Goal: Check status: Check status

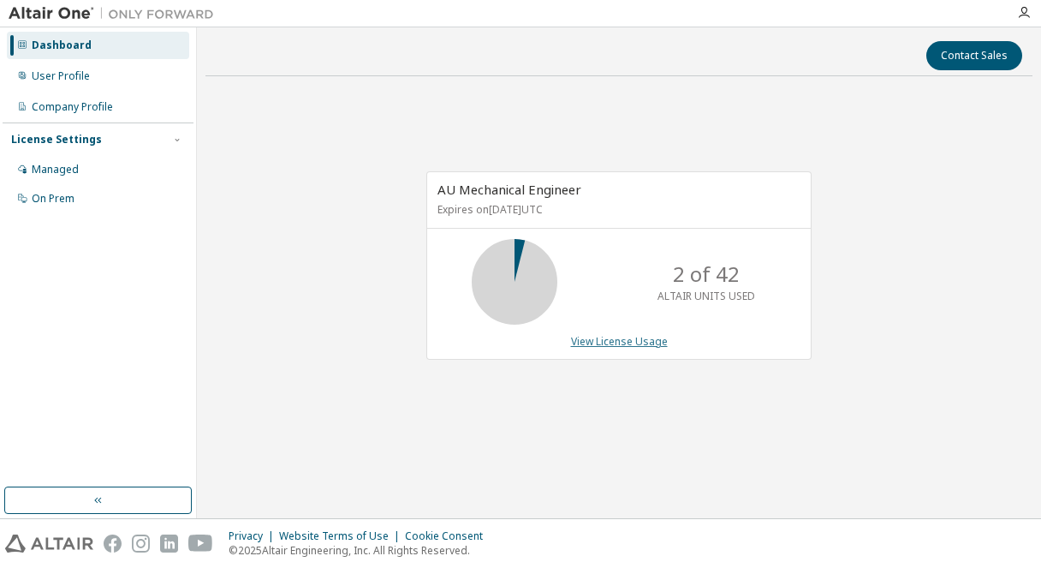
click at [645, 348] on link "View License Usage" at bounding box center [619, 341] width 97 height 15
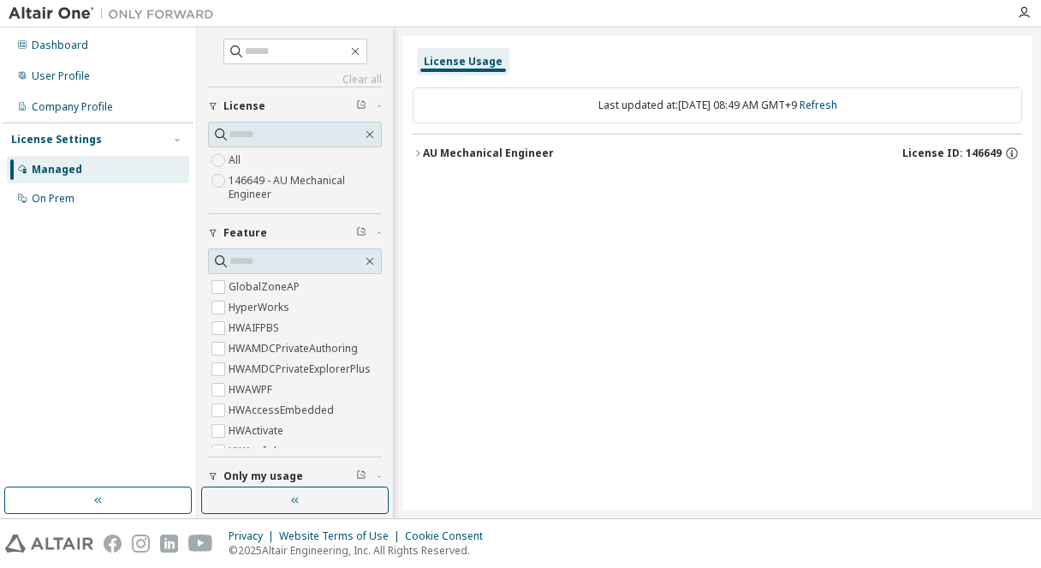
click at [486, 154] on div "AU Mechanical Engineer" at bounding box center [488, 153] width 131 height 14
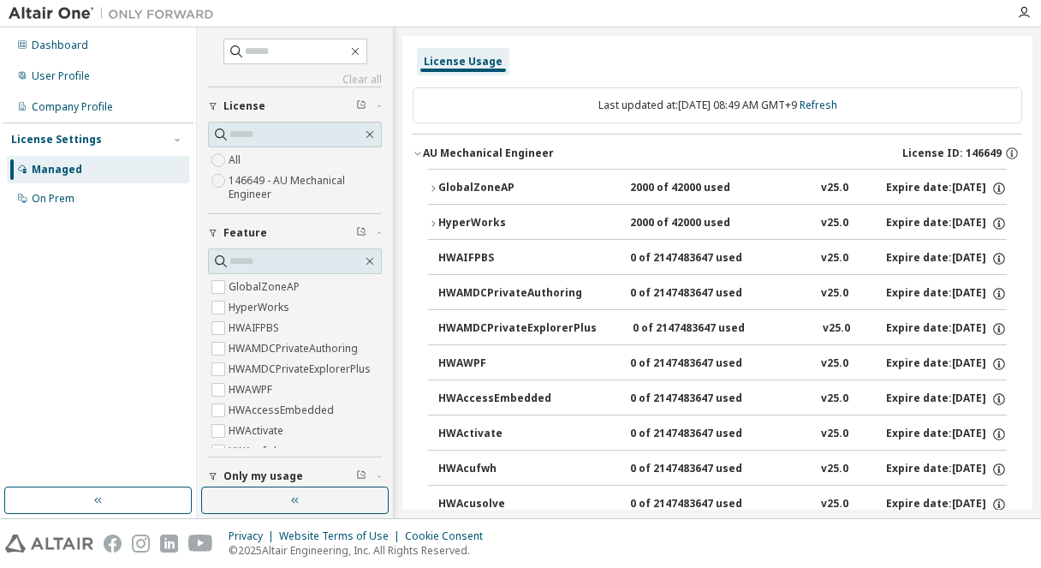
click at [454, 181] on div "GlobalZoneAP" at bounding box center [515, 188] width 154 height 15
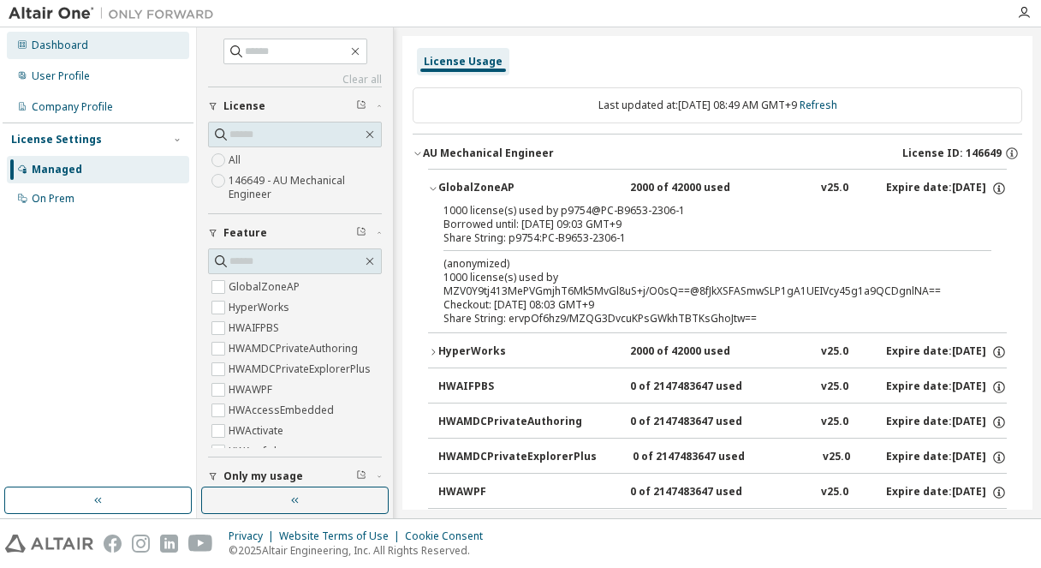
click at [61, 39] on div "Dashboard" at bounding box center [60, 46] width 57 height 14
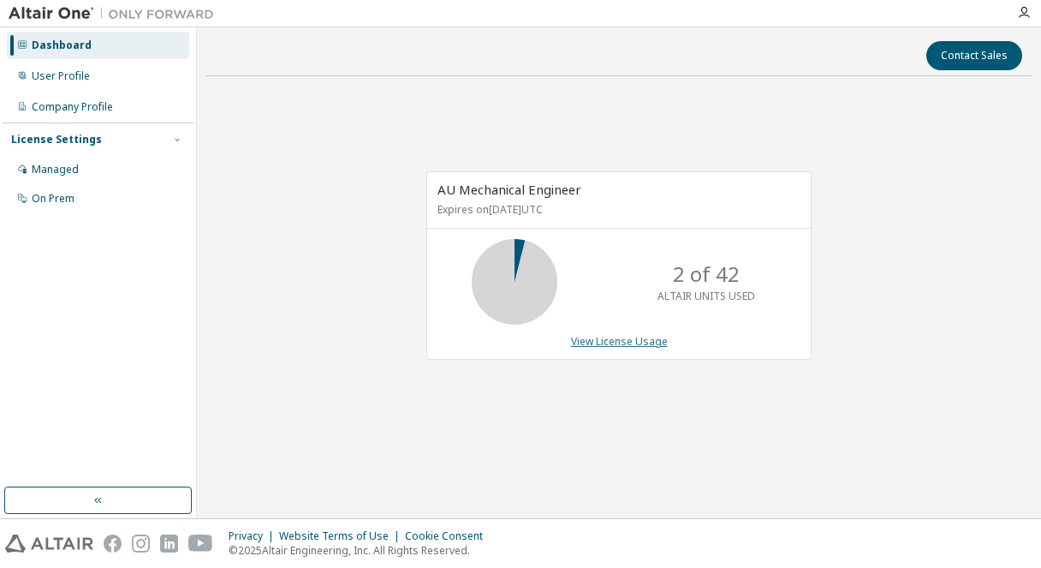
click at [598, 343] on link "View License Usage" at bounding box center [619, 341] width 97 height 15
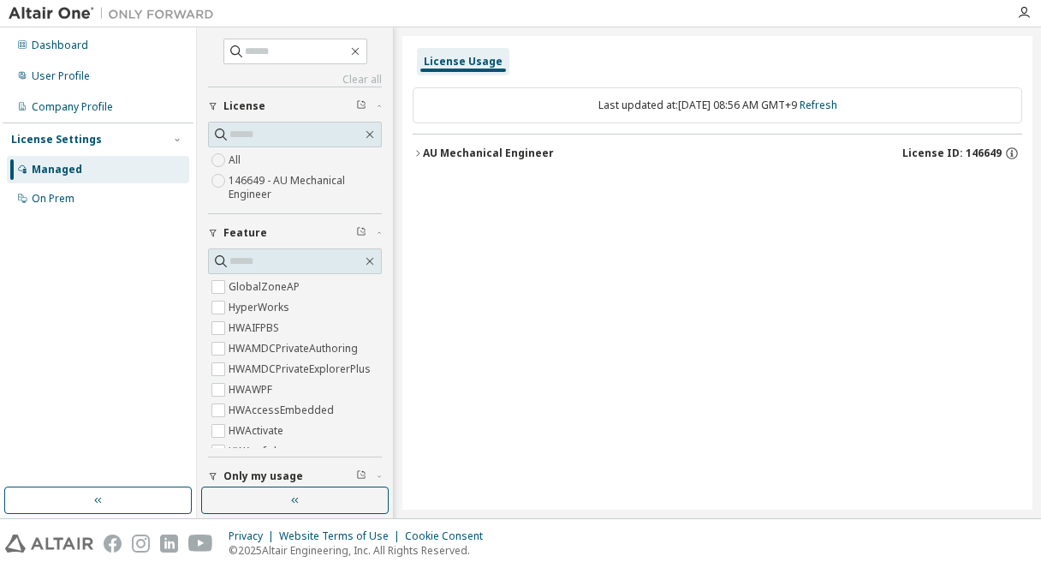
click at [426, 152] on div "AU Mechanical Engineer" at bounding box center [488, 153] width 131 height 14
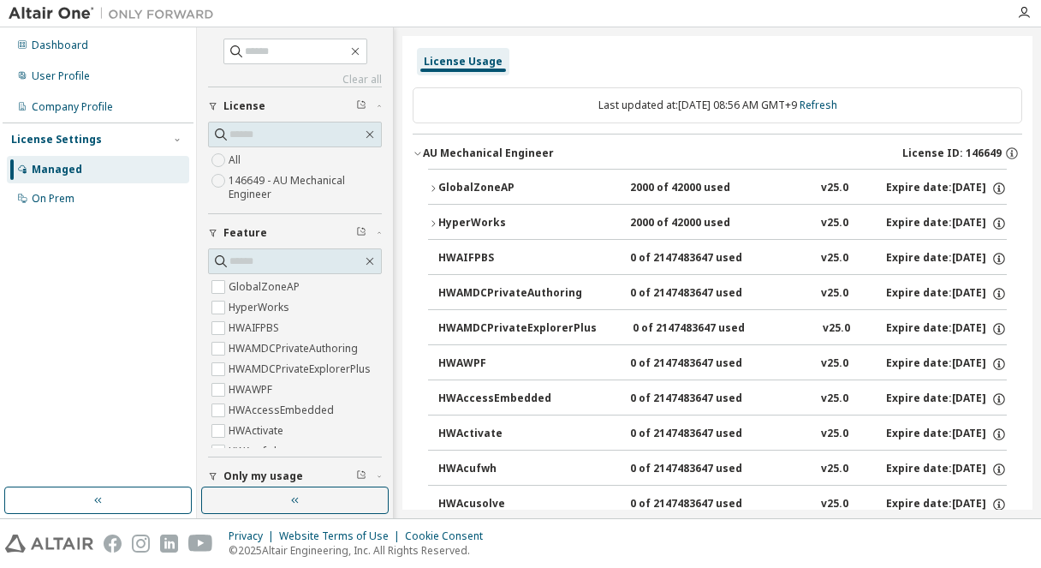
click at [451, 182] on div "GlobalZoneAP" at bounding box center [515, 188] width 154 height 15
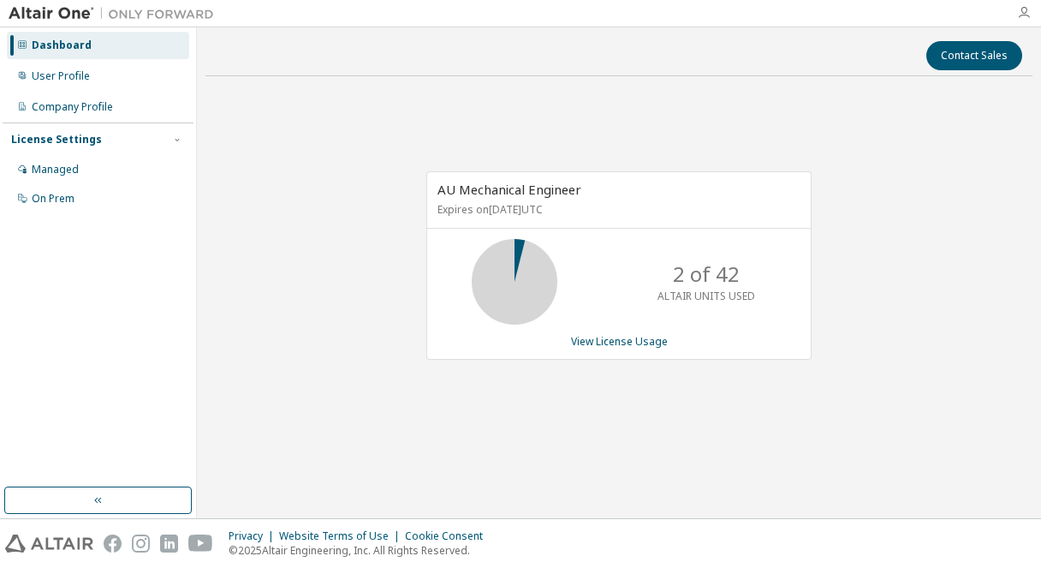
click at [1023, 10] on icon "button" at bounding box center [1024, 13] width 14 height 14
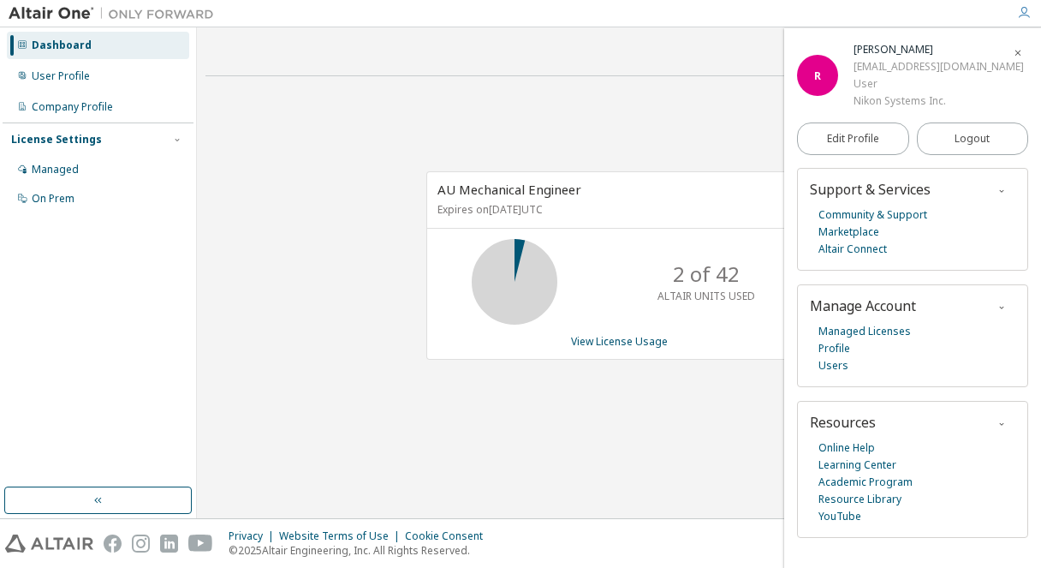
click at [1014, 47] on icon "button" at bounding box center [1018, 52] width 10 height 14
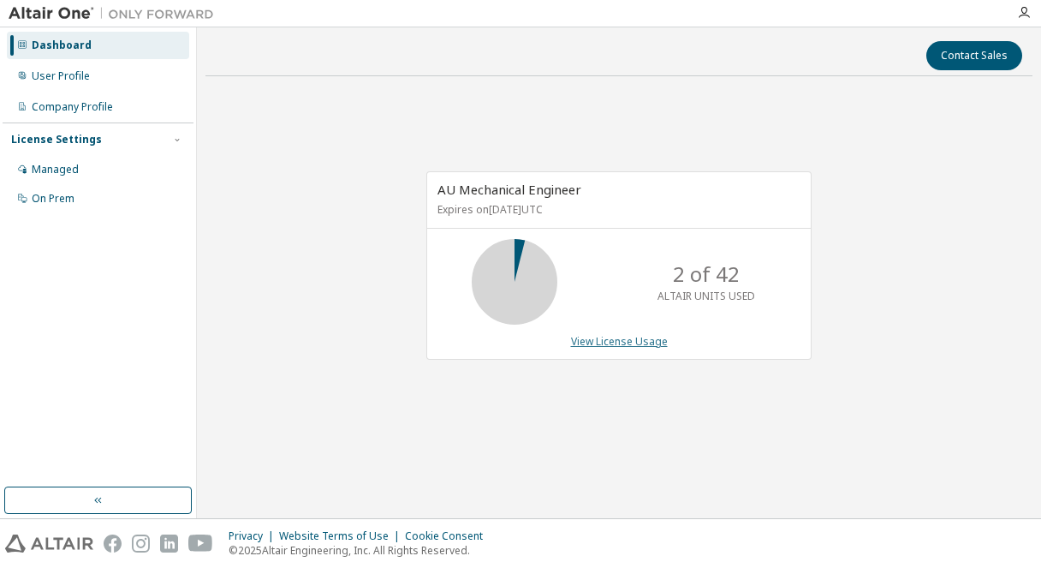
click at [653, 342] on link "View License Usage" at bounding box center [619, 341] width 97 height 15
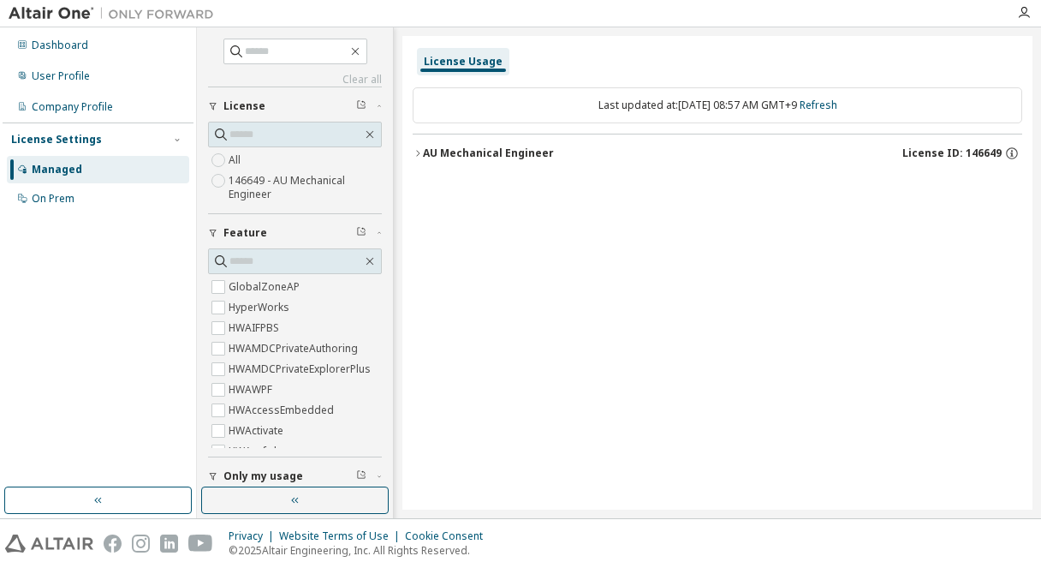
click at [503, 152] on div "AU Mechanical Engineer" at bounding box center [488, 153] width 131 height 14
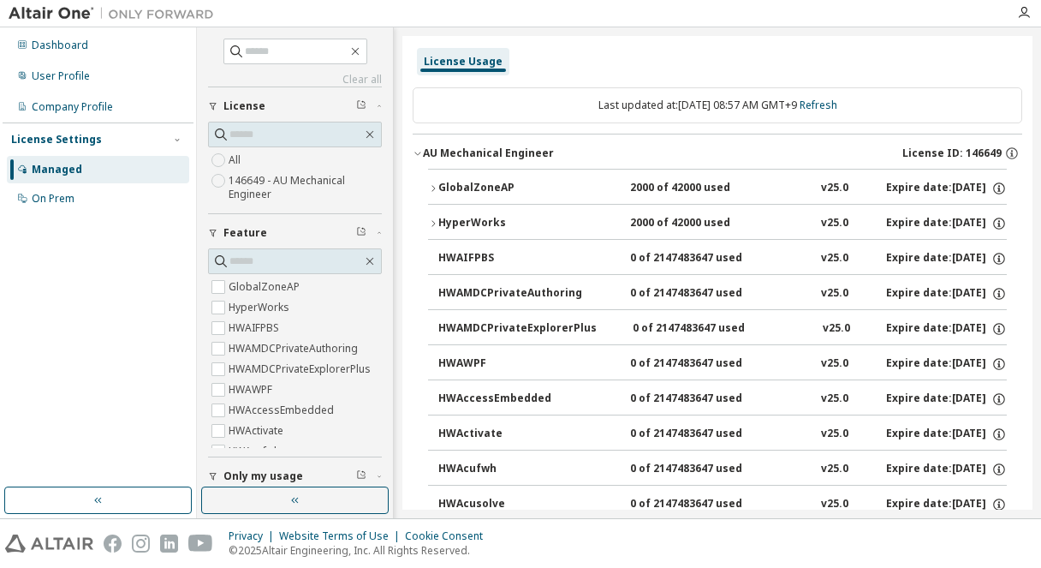
click at [432, 158] on div "AU Mechanical Engineer" at bounding box center [488, 153] width 131 height 14
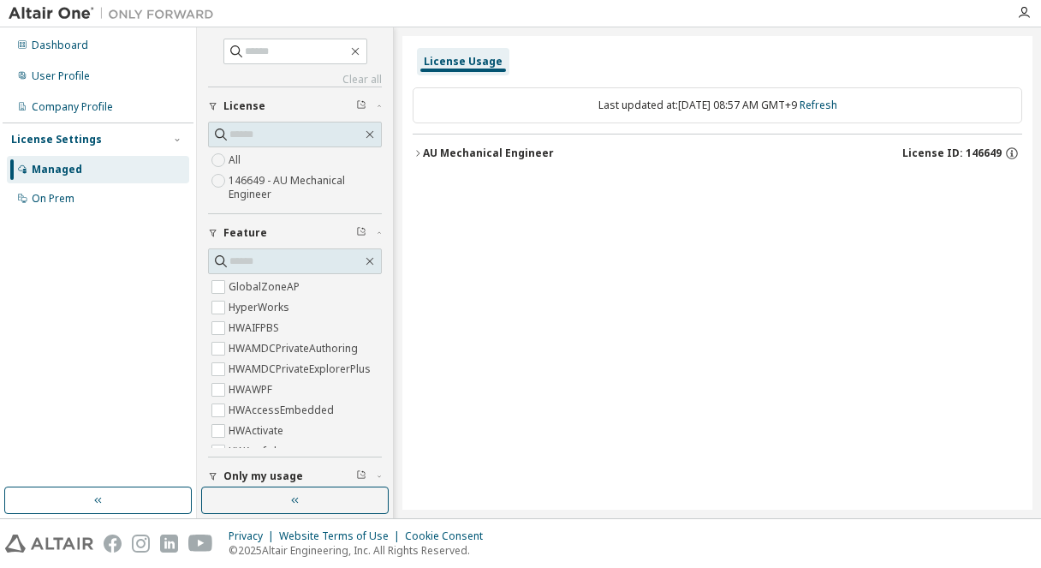
click at [432, 158] on div "AU Mechanical Engineer" at bounding box center [488, 153] width 131 height 14
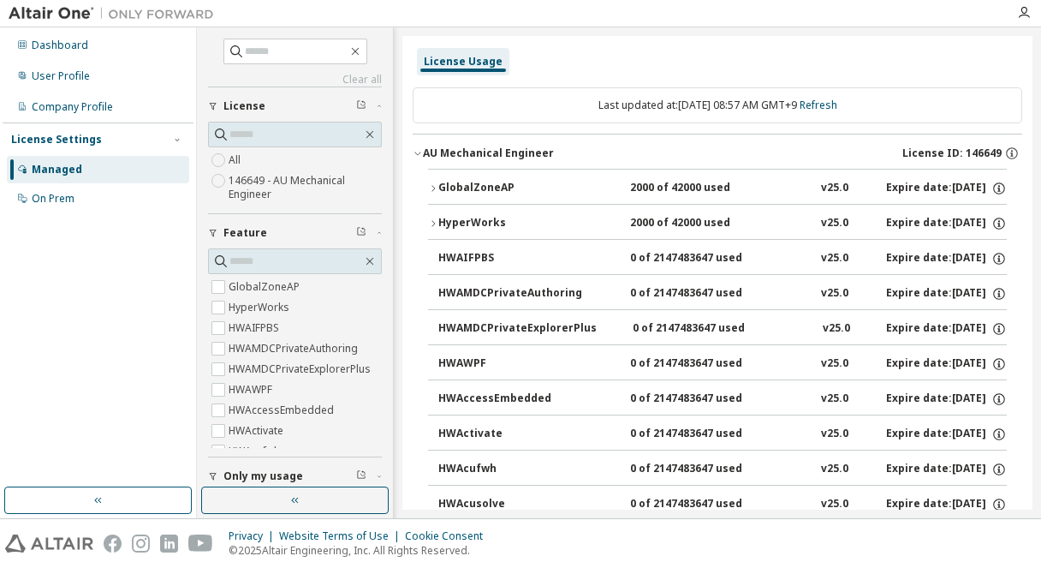
click at [440, 158] on div "AU Mechanical Engineer" at bounding box center [488, 153] width 131 height 14
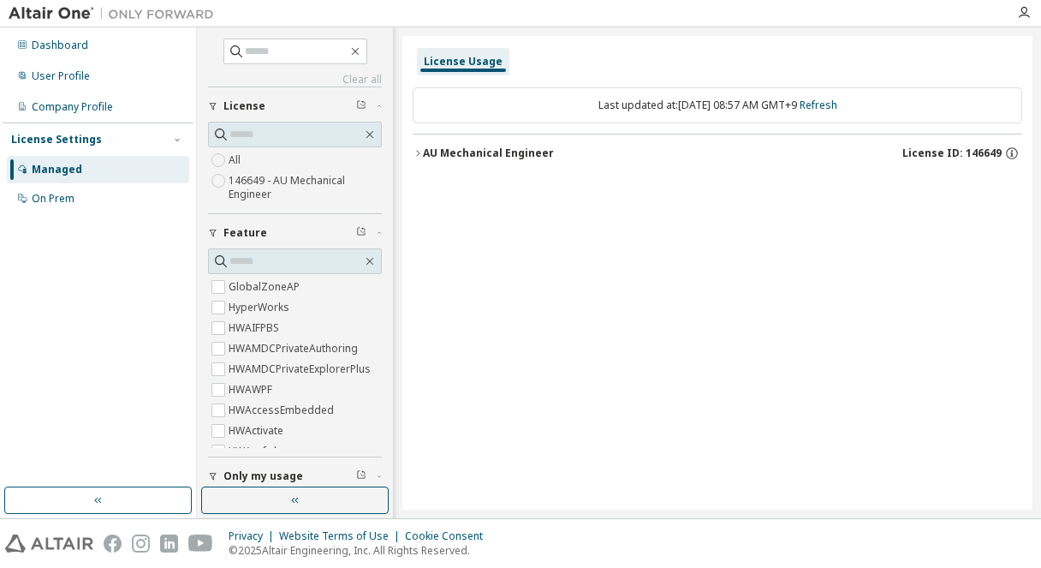
drag, startPoint x: 86, startPoint y: 50, endPoint x: 69, endPoint y: 61, distance: 20.4
click at [73, 59] on div "Dashboard User Profile Company Profile License Settings Managed On Prem" at bounding box center [98, 122] width 191 height 184
drag, startPoint x: 69, startPoint y: 61, endPoint x: 67, endPoint y: 49, distance: 12.3
click at [67, 49] on div "Dashboard" at bounding box center [60, 46] width 57 height 14
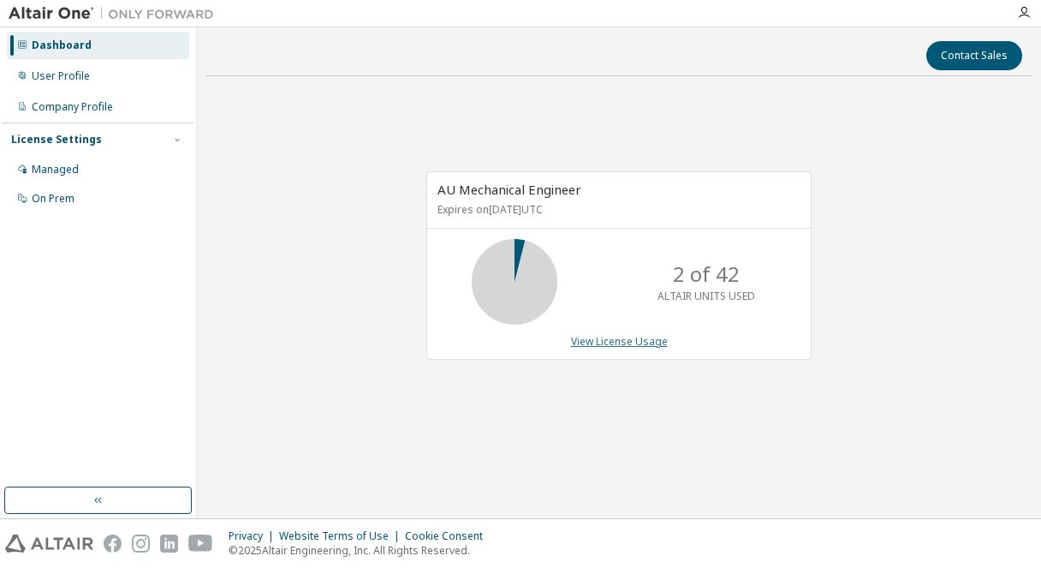
click at [602, 340] on link "View License Usage" at bounding box center [619, 341] width 97 height 15
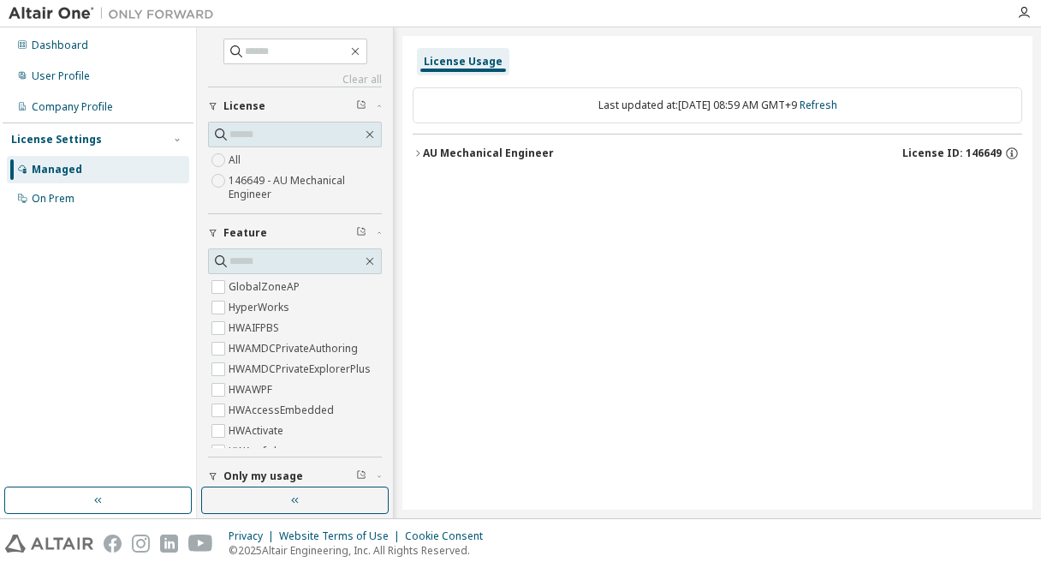
click at [498, 152] on div "AU Mechanical Engineer" at bounding box center [488, 153] width 131 height 14
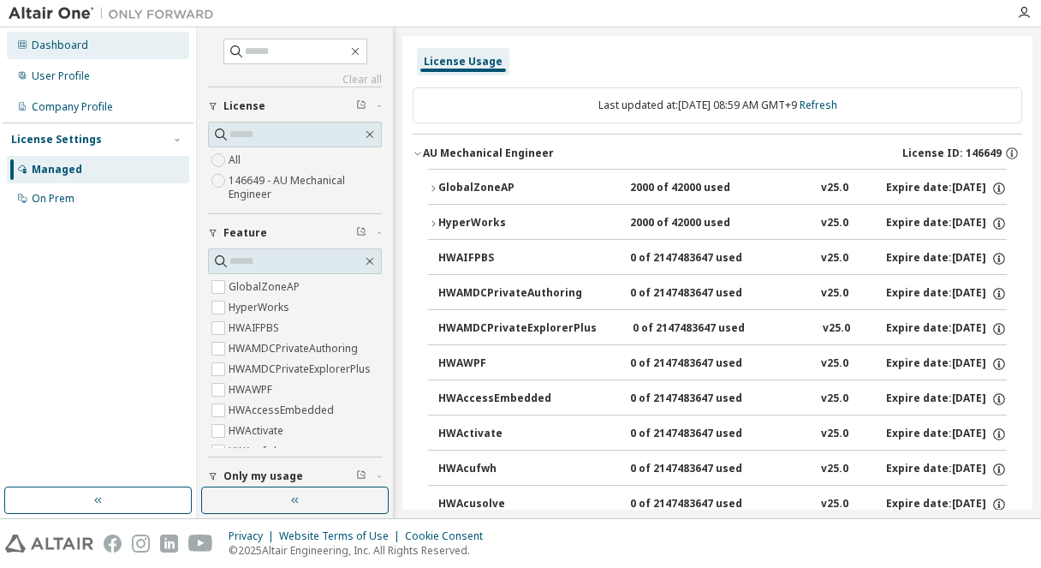
click at [76, 37] on div "Dashboard" at bounding box center [98, 45] width 182 height 27
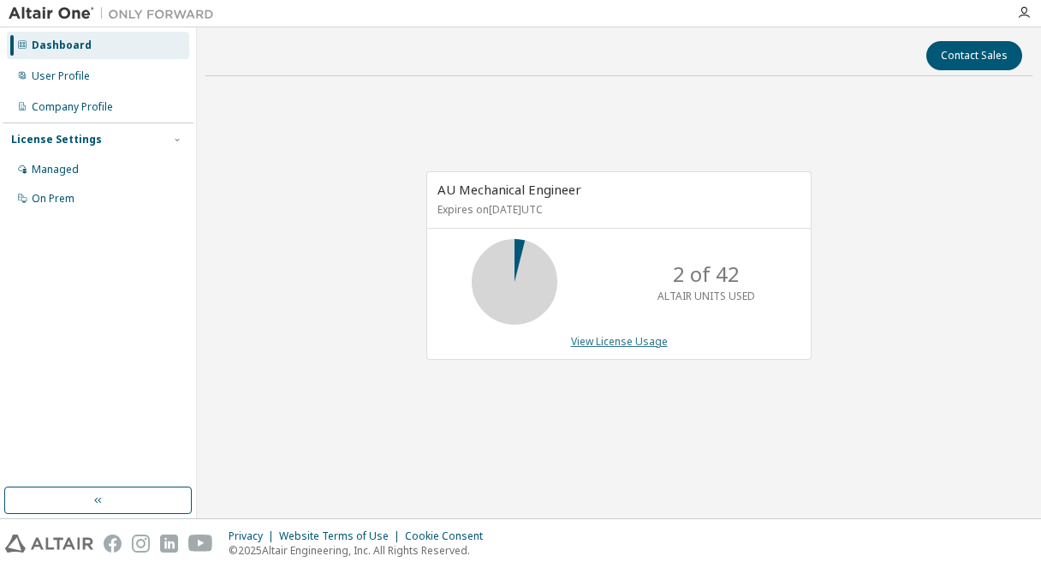
click at [632, 343] on link "View License Usage" at bounding box center [619, 341] width 97 height 15
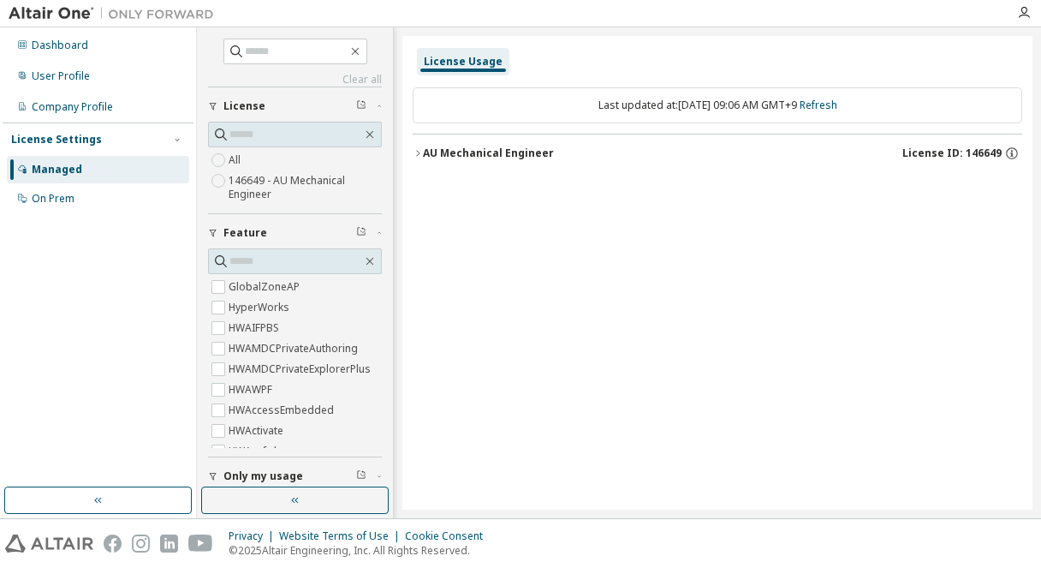
click at [427, 145] on button "AU Mechanical Engineer License ID: 146649" at bounding box center [718, 153] width 610 height 38
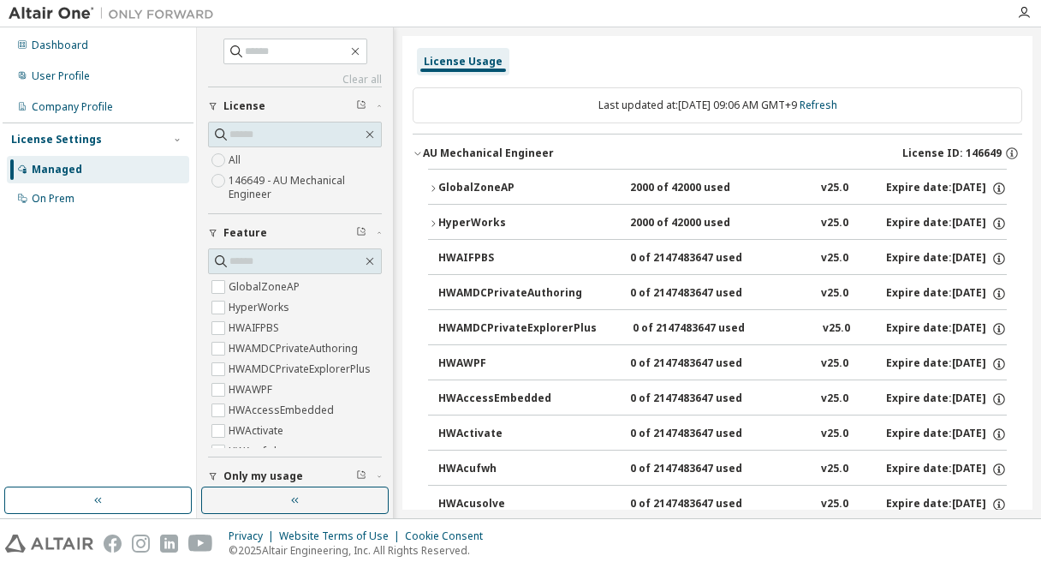
click at [445, 188] on div "GlobalZoneAP" at bounding box center [515, 188] width 154 height 15
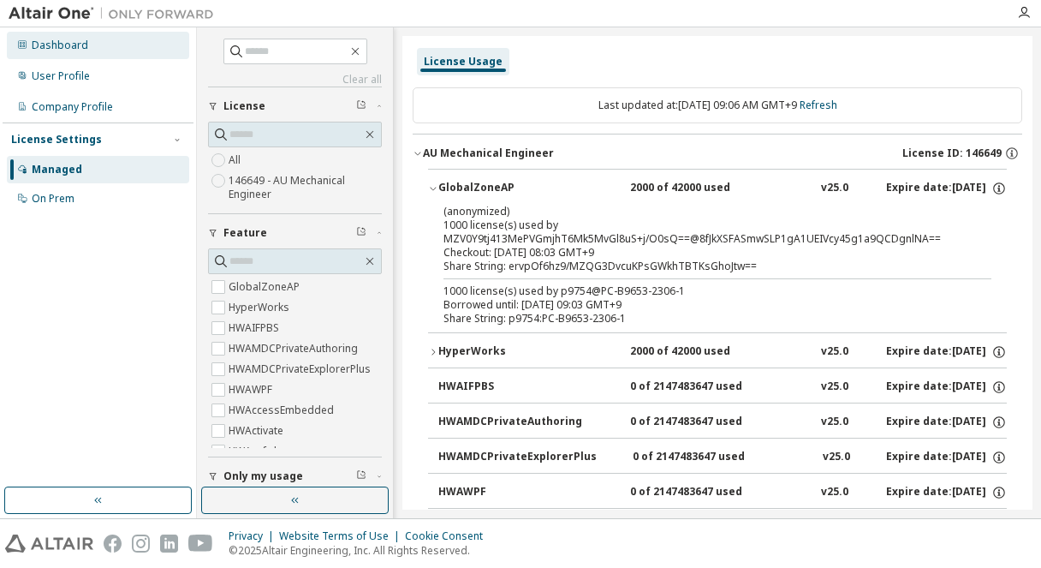
click at [123, 45] on div "Dashboard" at bounding box center [98, 45] width 182 height 27
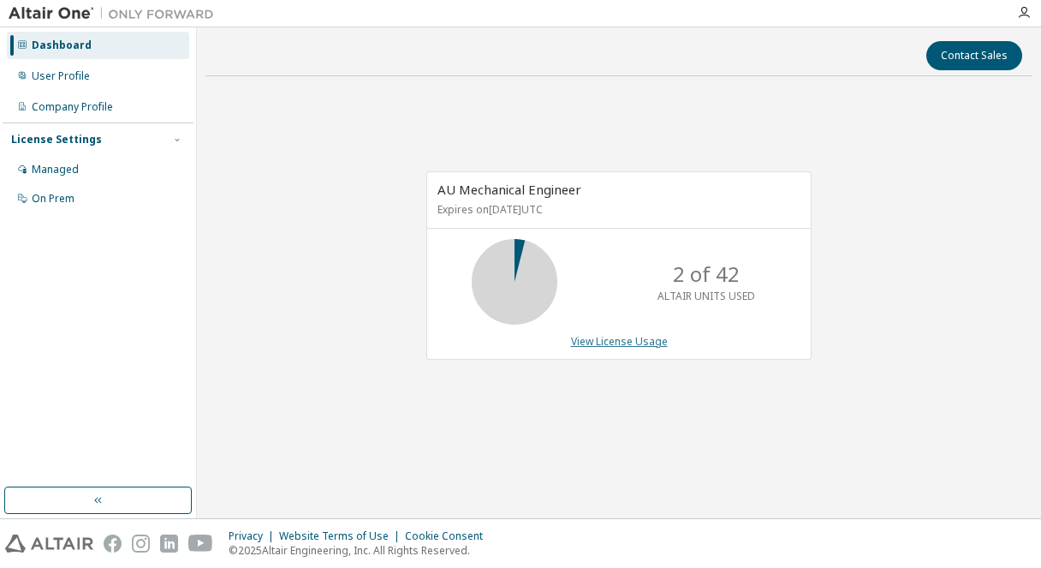
click at [657, 343] on link "View License Usage" at bounding box center [619, 341] width 97 height 15
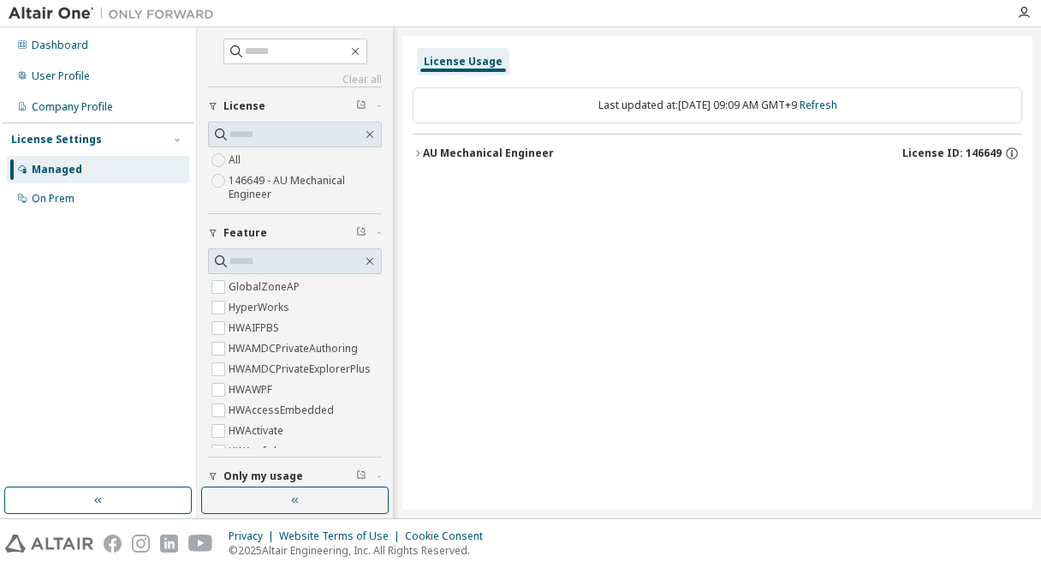
click at [703, 140] on button "AU Mechanical Engineer License ID: 146649" at bounding box center [718, 153] width 610 height 38
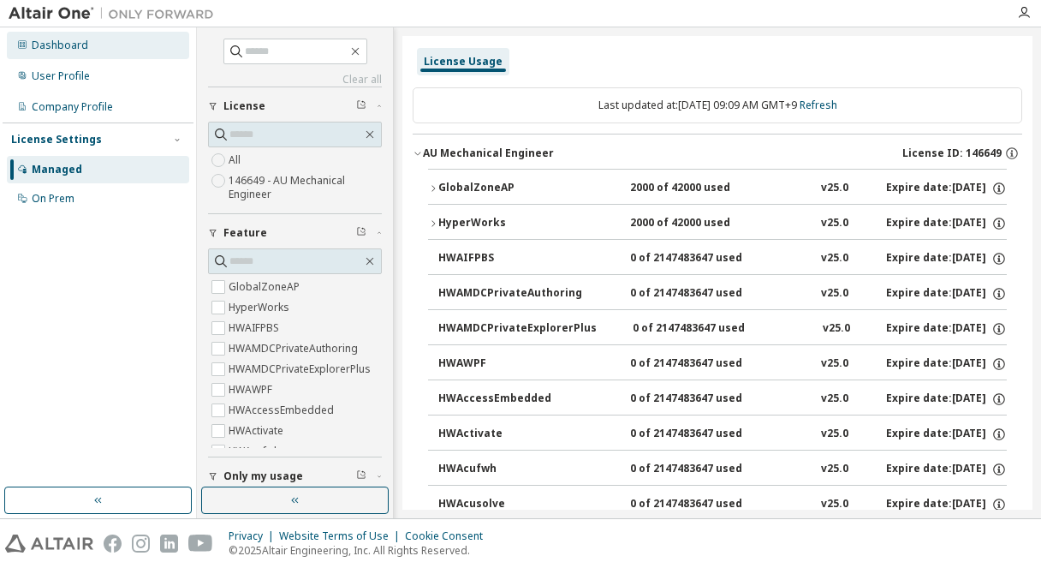
click at [107, 46] on div "Dashboard" at bounding box center [98, 45] width 182 height 27
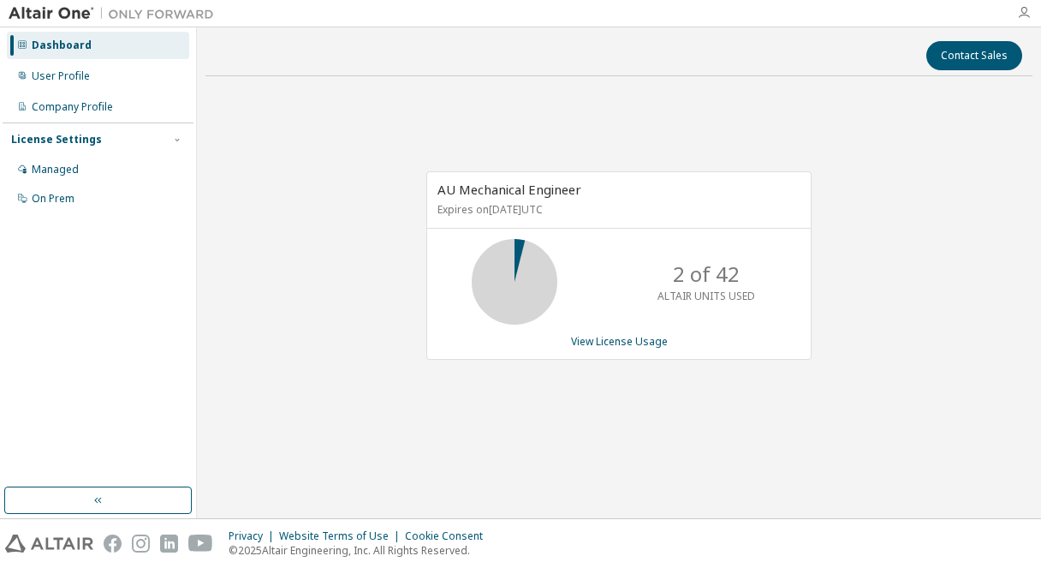
click at [1019, 11] on icon "button" at bounding box center [1024, 13] width 14 height 14
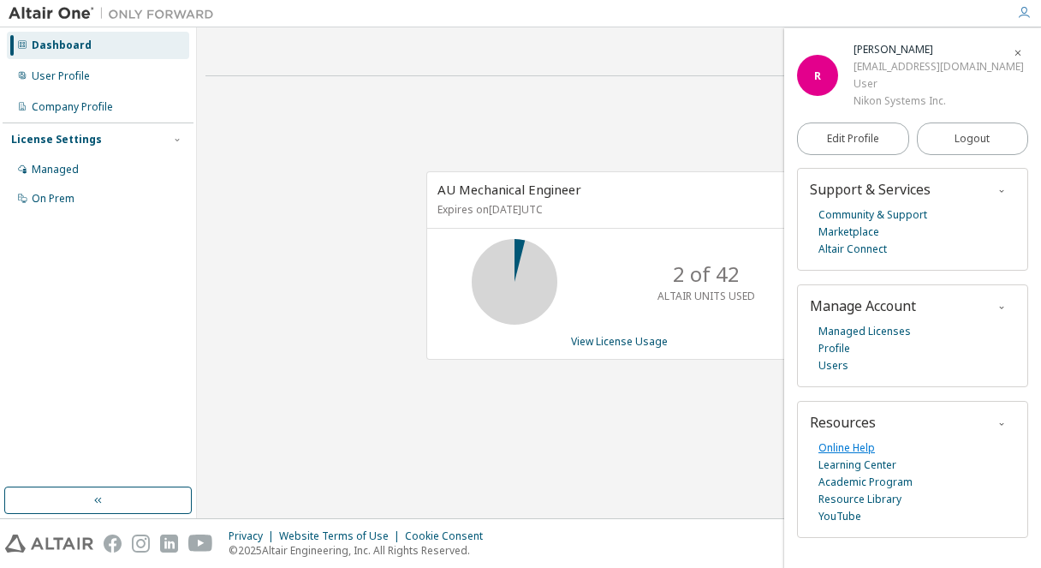
click at [836, 444] on link "Online Help" at bounding box center [847, 447] width 57 height 17
click at [1018, 55] on icon "button" at bounding box center [1018, 53] width 10 height 10
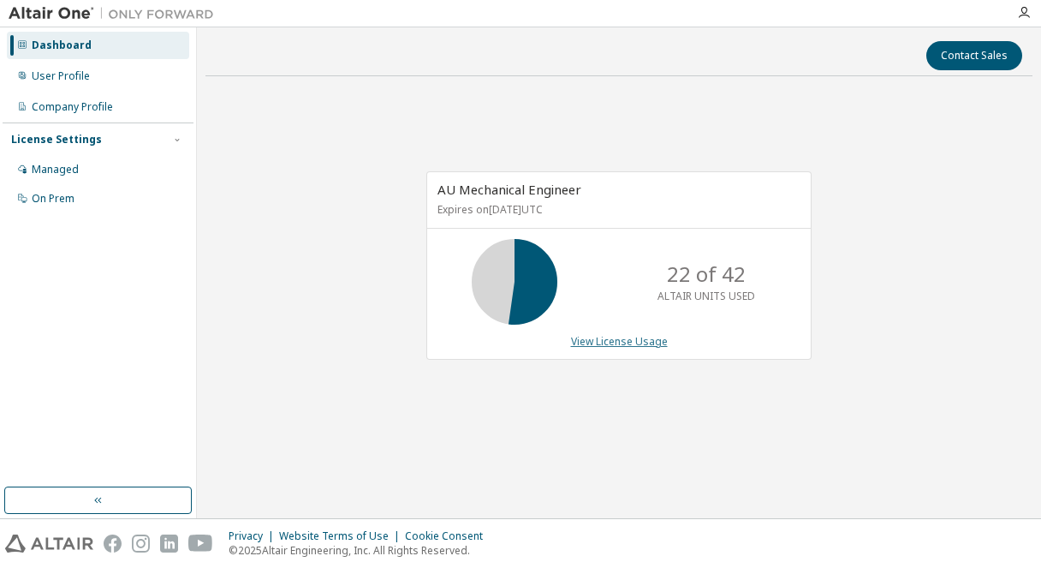
click at [614, 341] on link "View License Usage" at bounding box center [619, 341] width 97 height 15
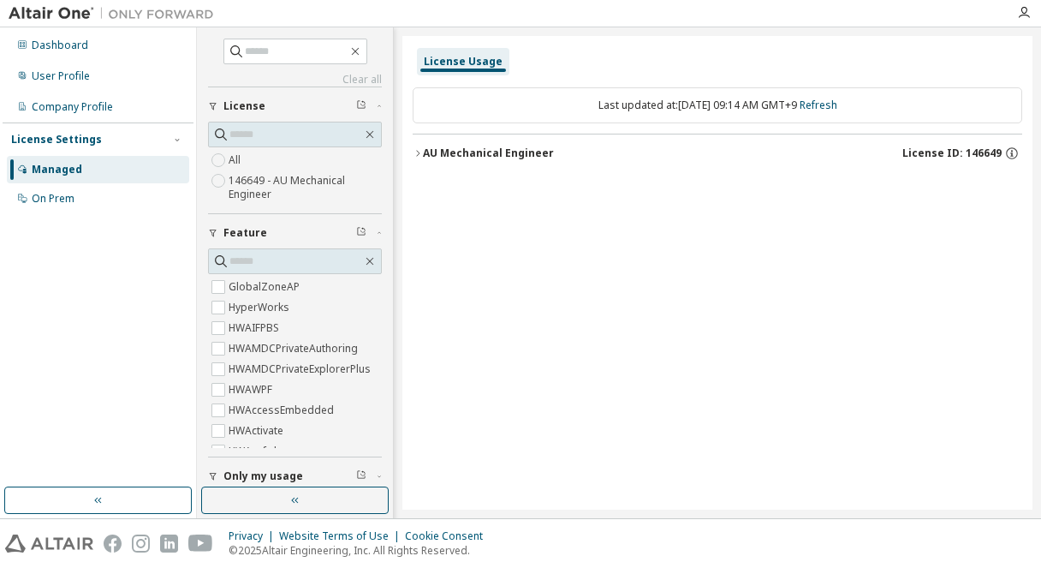
click at [486, 154] on div "AU Mechanical Engineer" at bounding box center [488, 153] width 131 height 14
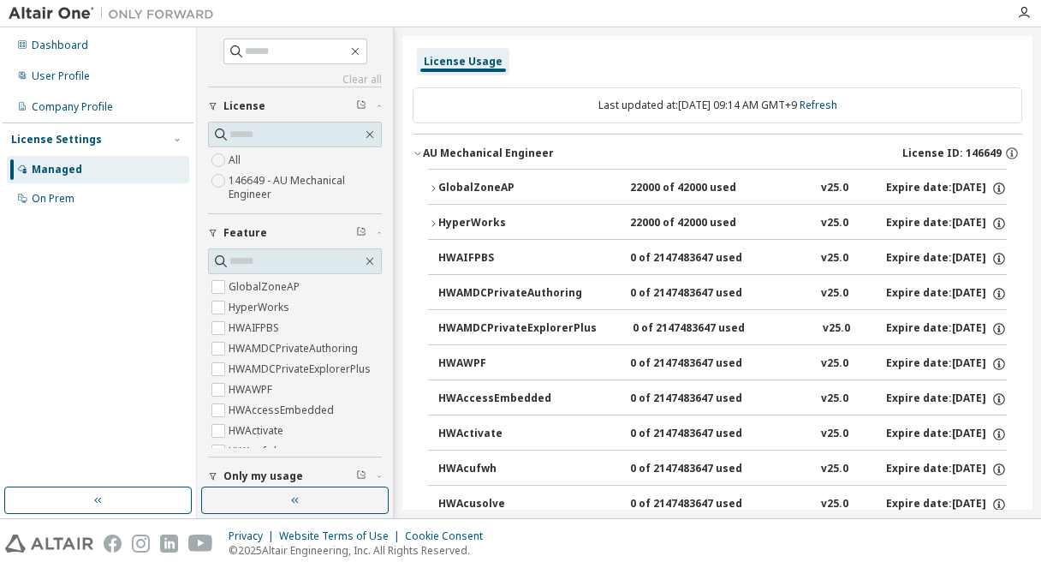
click at [472, 187] on div "GlobalZoneAP" at bounding box center [515, 188] width 154 height 15
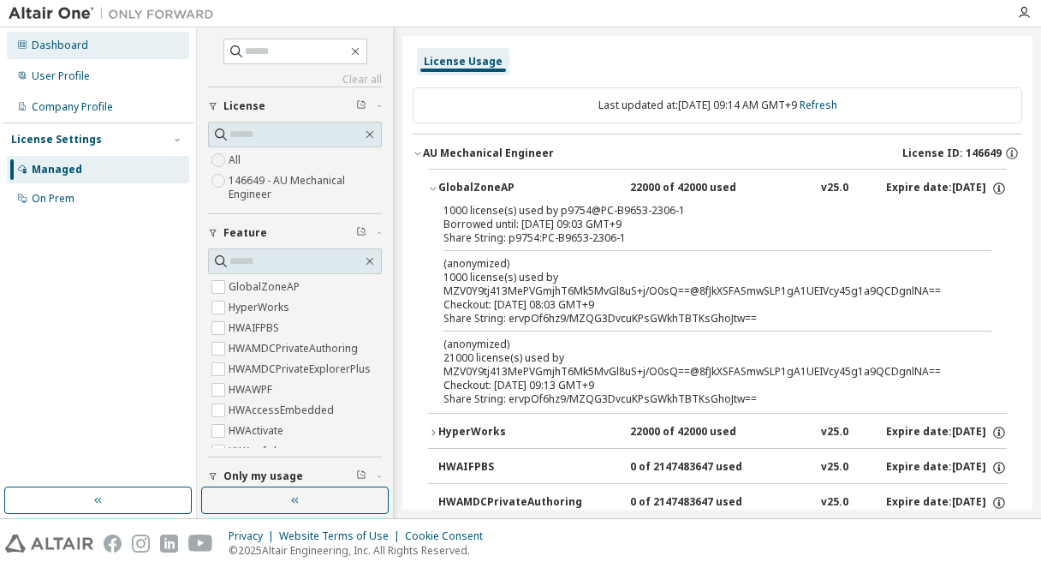
click at [37, 45] on div "Dashboard" at bounding box center [60, 46] width 57 height 14
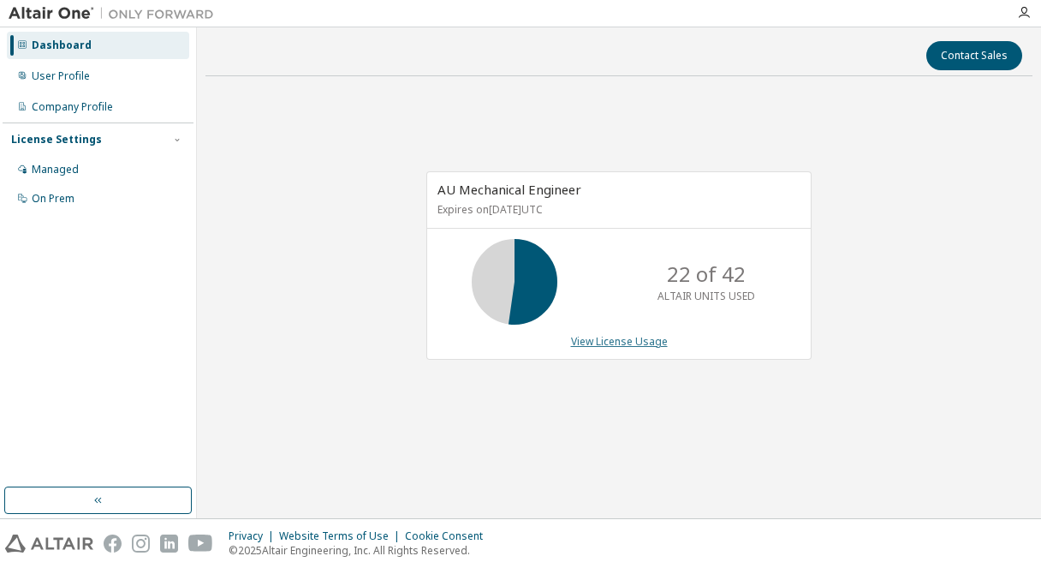
click at [615, 345] on link "View License Usage" at bounding box center [619, 341] width 97 height 15
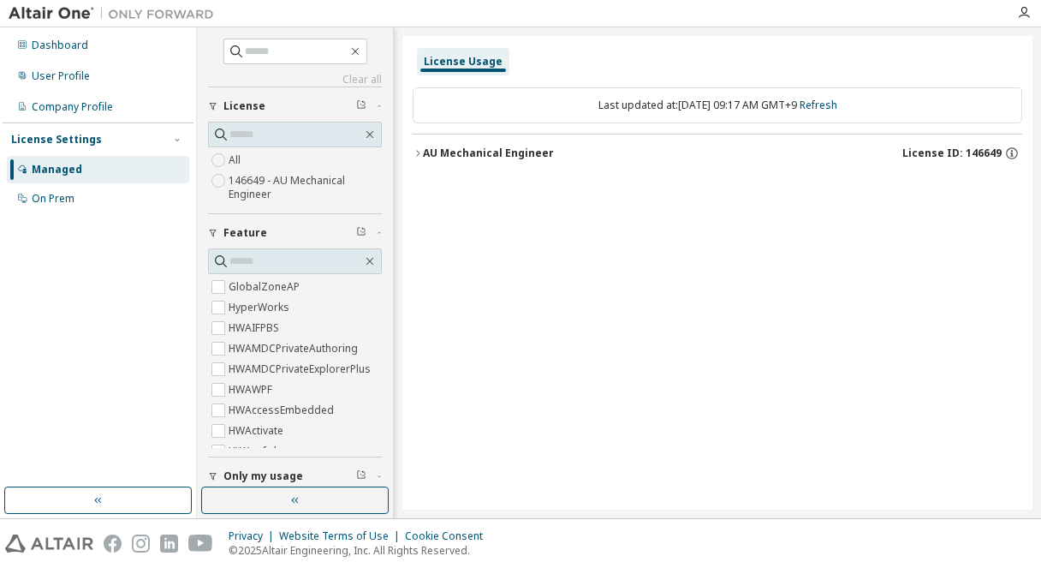
click at [535, 156] on div "AU Mechanical Engineer" at bounding box center [488, 153] width 131 height 14
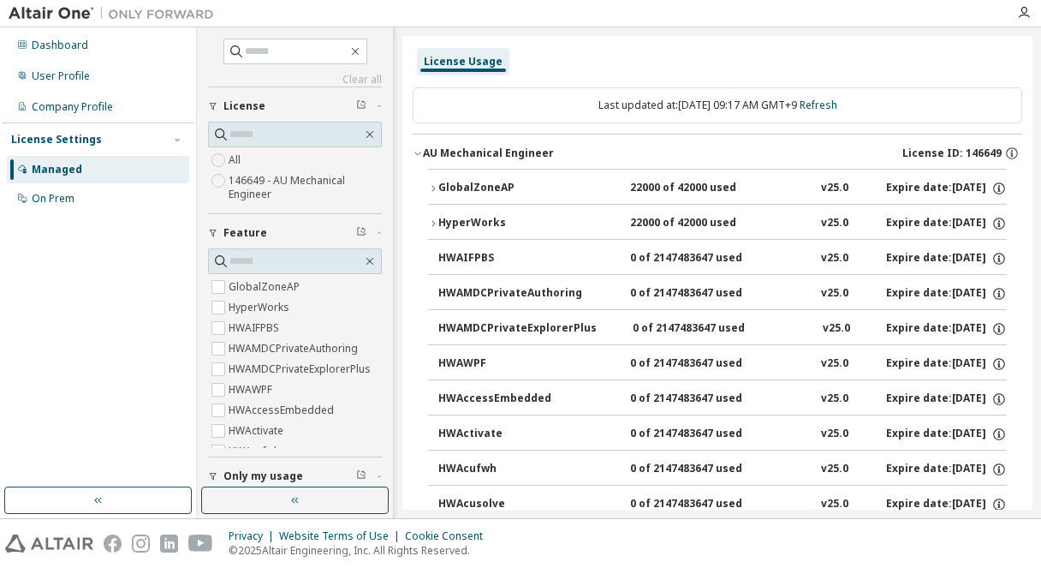
click at [485, 181] on div "GlobalZoneAP" at bounding box center [515, 188] width 154 height 15
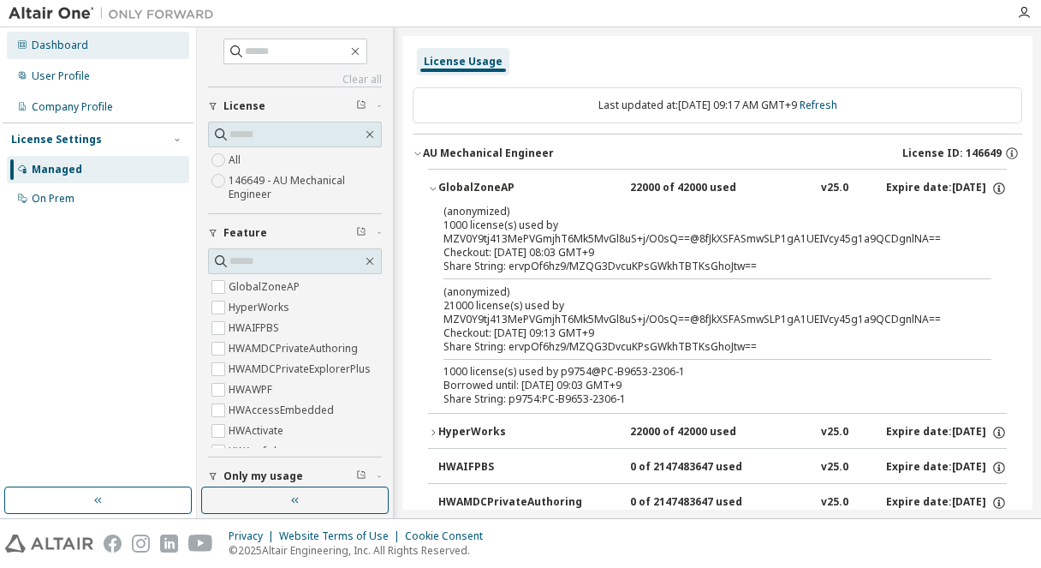
click at [82, 52] on div "Dashboard" at bounding box center [98, 45] width 182 height 27
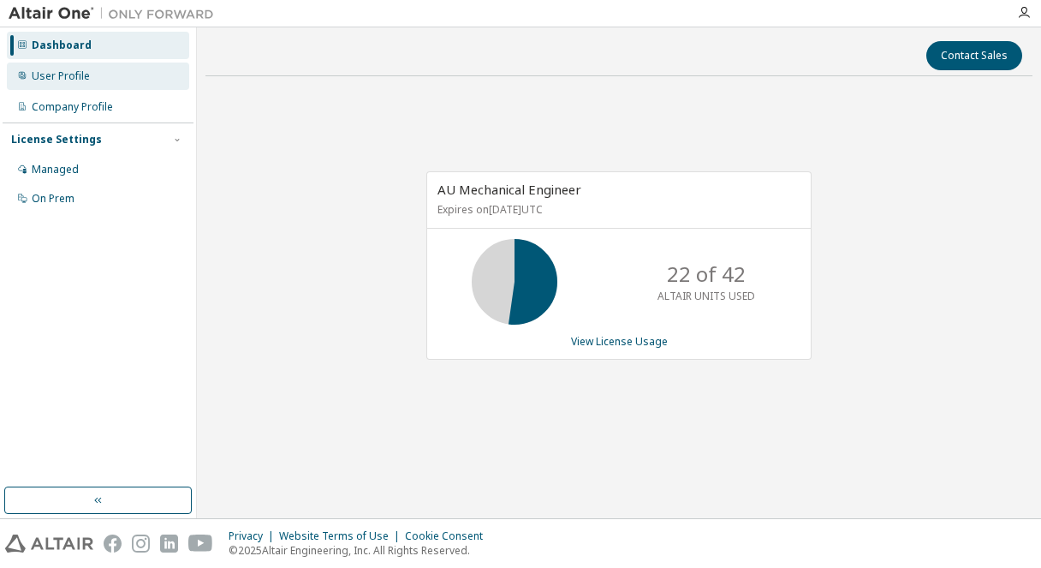
click at [104, 79] on div "User Profile" at bounding box center [98, 76] width 182 height 27
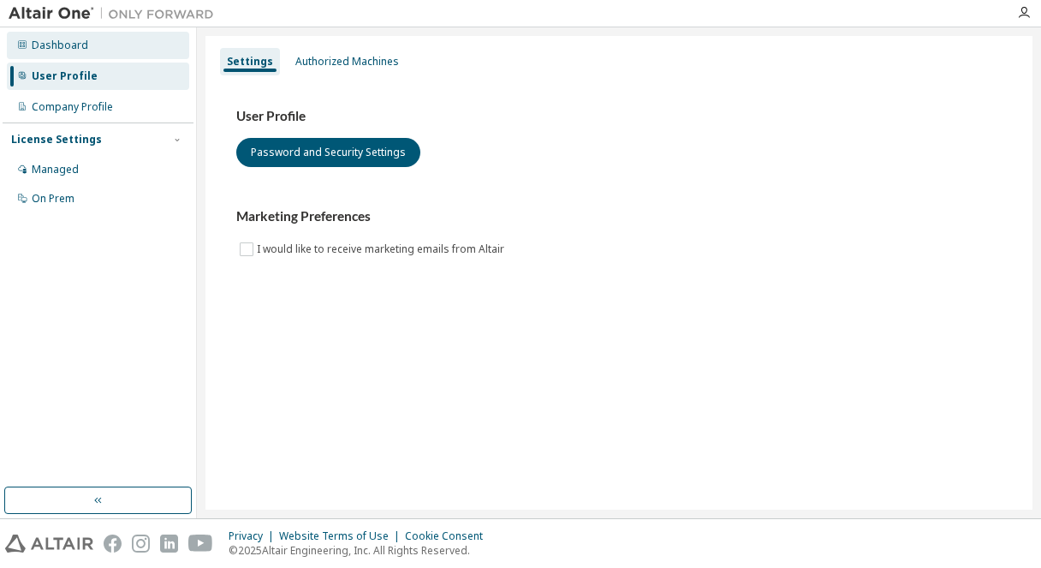
click at [104, 56] on div "Dashboard" at bounding box center [98, 45] width 182 height 27
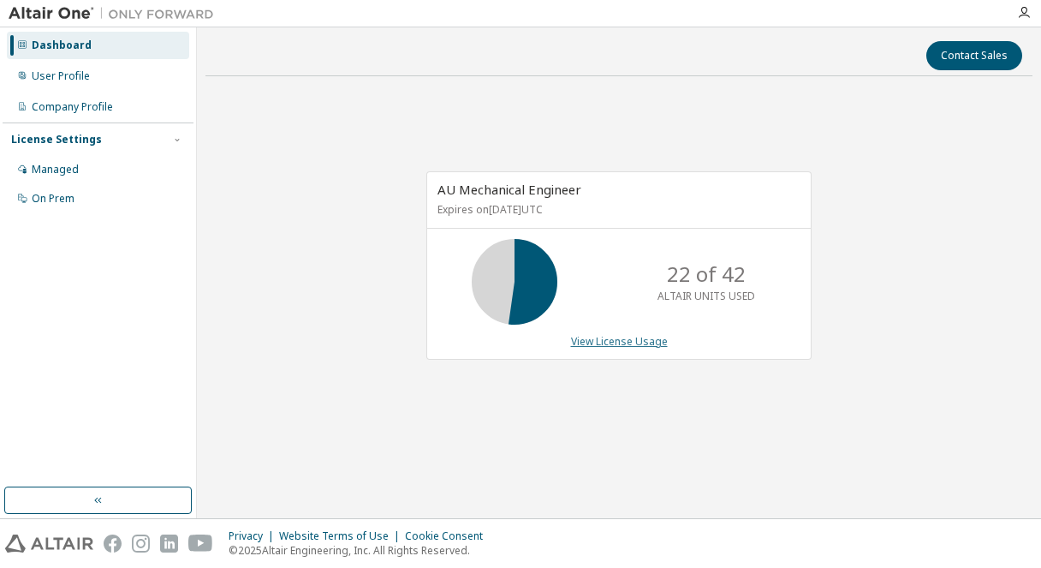
click at [620, 341] on link "View License Usage" at bounding box center [619, 341] width 97 height 15
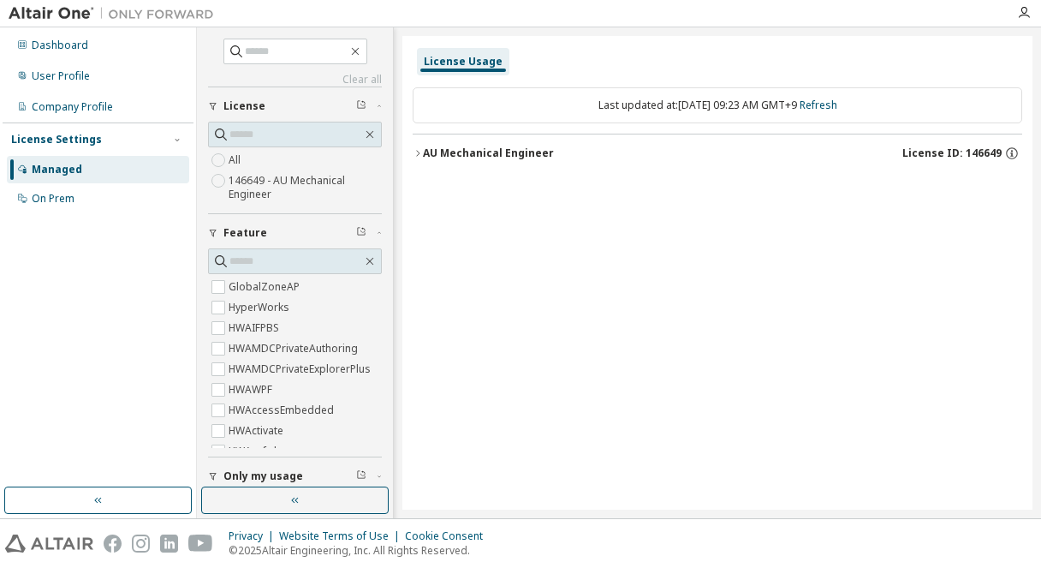
click at [499, 158] on div "AU Mechanical Engineer" at bounding box center [488, 153] width 131 height 14
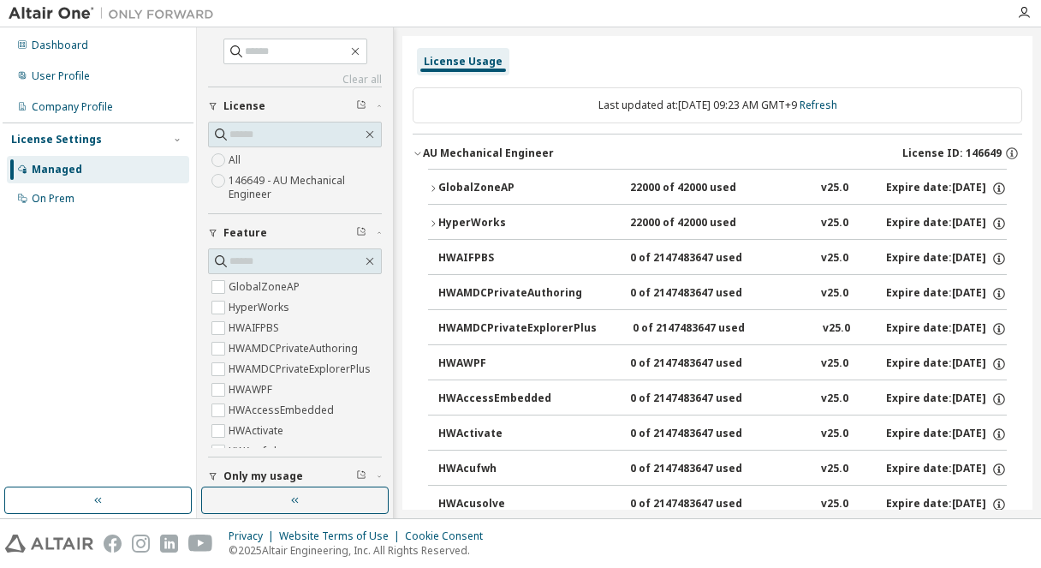
click at [510, 156] on div "AU Mechanical Engineer" at bounding box center [488, 153] width 131 height 14
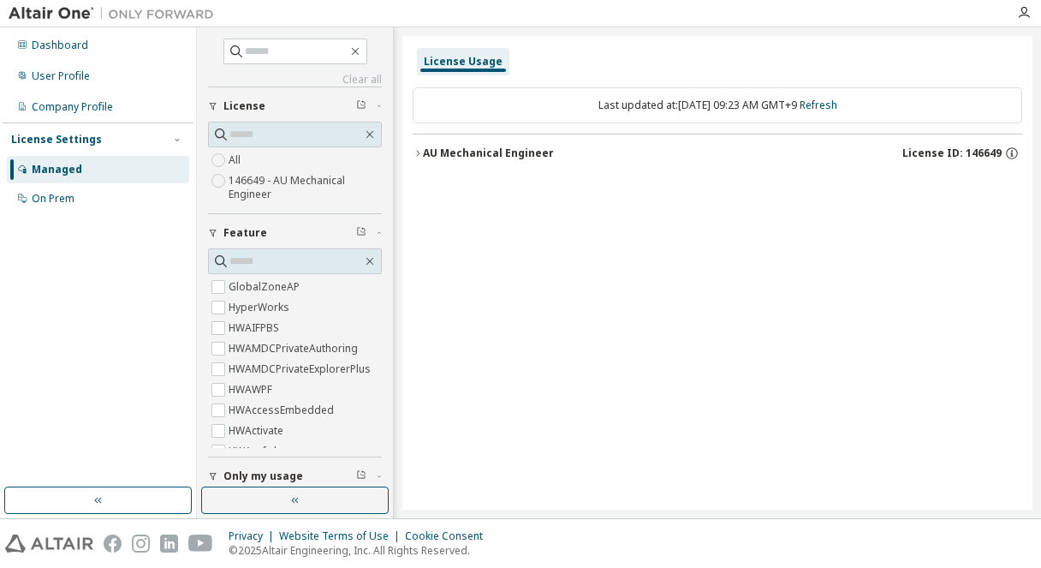
click at [531, 152] on div "AU Mechanical Engineer" at bounding box center [488, 153] width 131 height 14
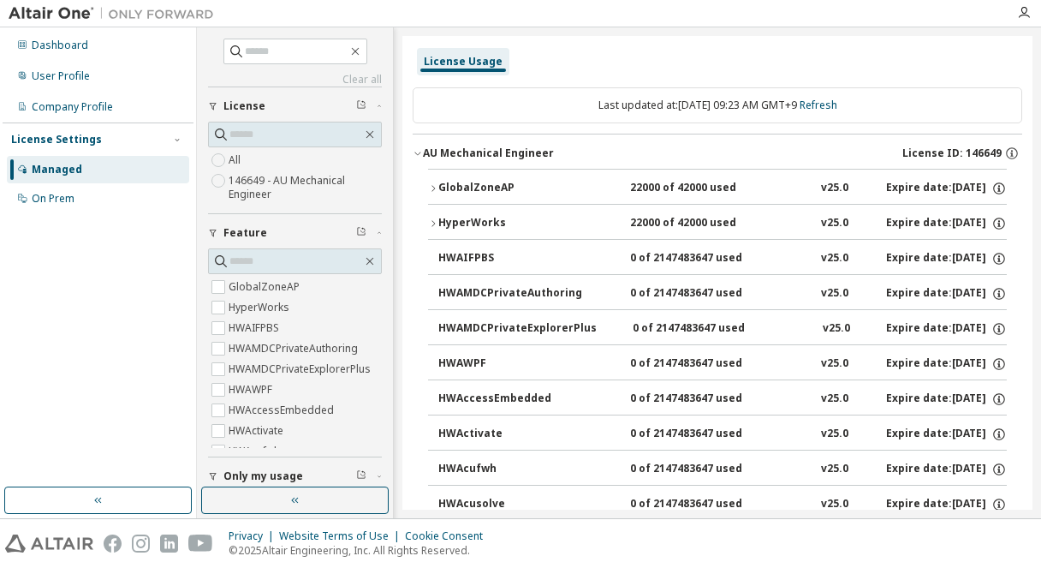
click at [446, 222] on div "HyperWorks" at bounding box center [515, 223] width 154 height 15
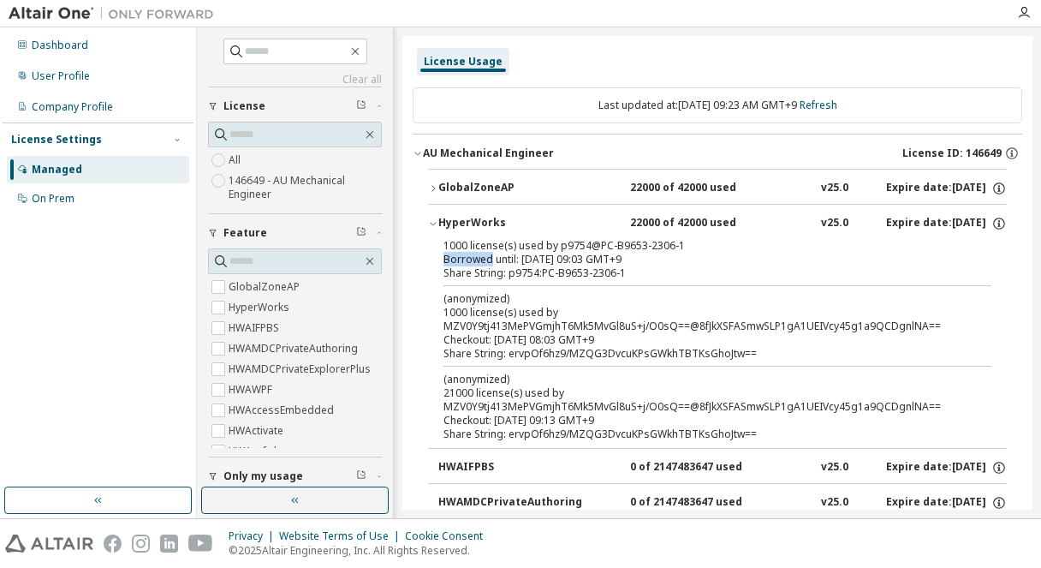
drag, startPoint x: 445, startPoint y: 259, endPoint x: 492, endPoint y: 260, distance: 46.3
click at [492, 260] on div "Borrowed until: [DATE] 09:03 GMT+9" at bounding box center [697, 260] width 507 height 14
copy div "Borrowed"
click at [581, 257] on div "Borrowed until: [DATE] 09:03 GMT+9" at bounding box center [697, 260] width 507 height 14
click at [992, 223] on icon "button" at bounding box center [999, 223] width 15 height 15
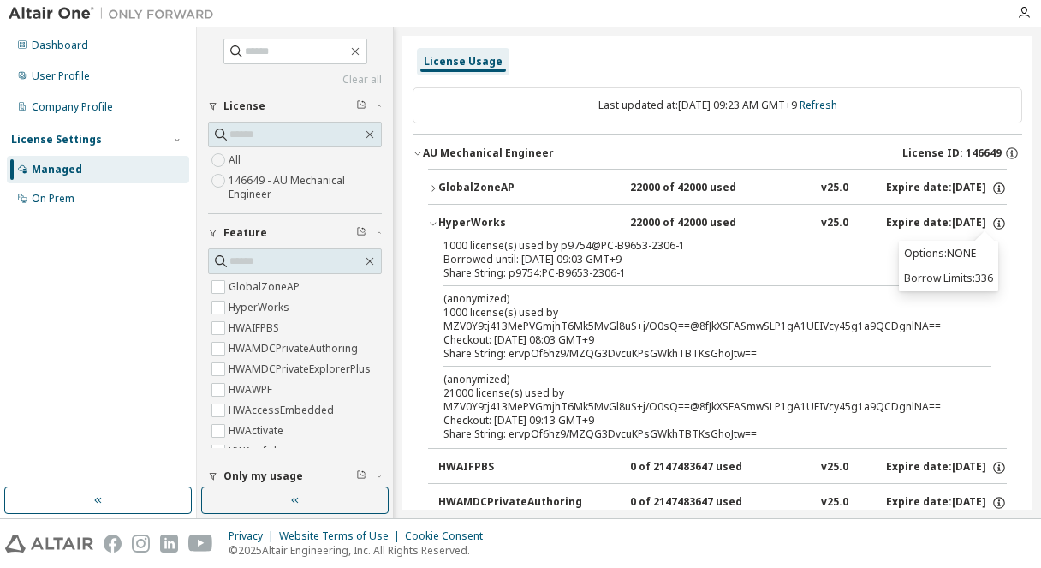
click at [808, 267] on div "Share String: p9754:PC-B9653-2306-1" at bounding box center [697, 273] width 507 height 14
click at [992, 185] on icon "button" at bounding box center [999, 188] width 15 height 15
click at [668, 253] on div "Borrowed until: [DATE] 09:03 GMT+9" at bounding box center [697, 260] width 507 height 14
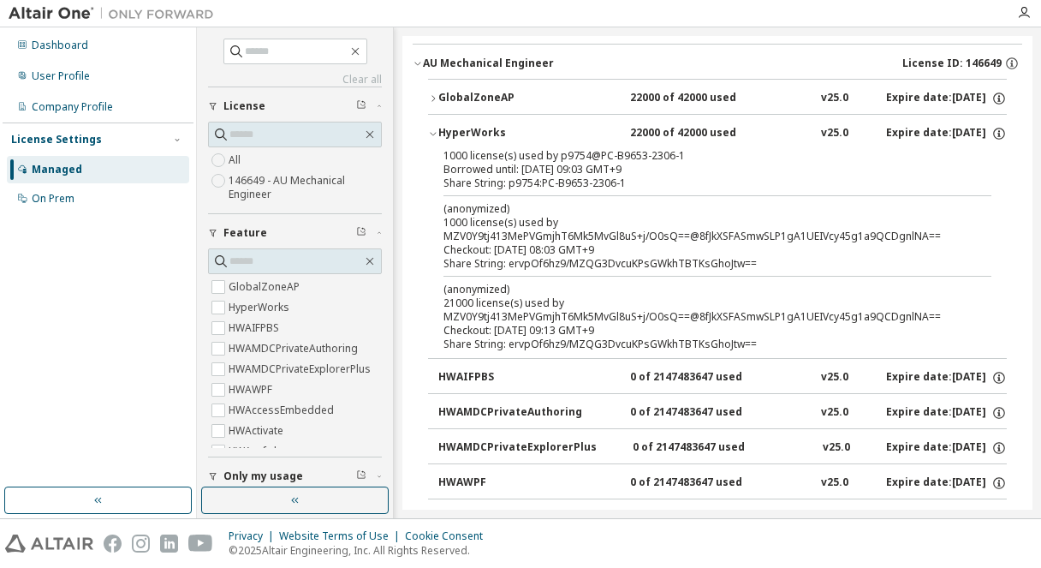
scroll to position [67, 0]
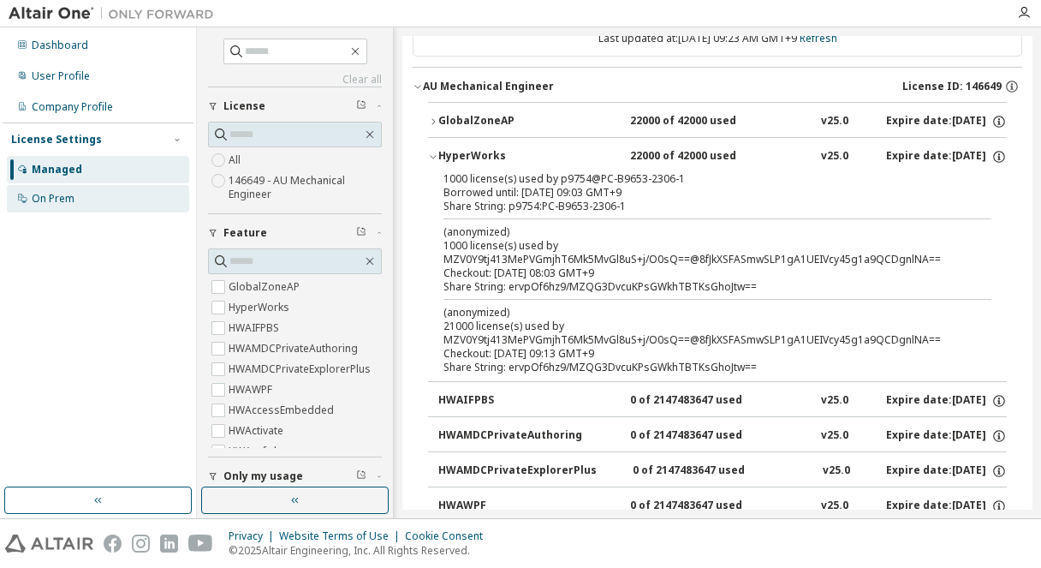
click at [107, 200] on div "On Prem" at bounding box center [98, 198] width 182 height 27
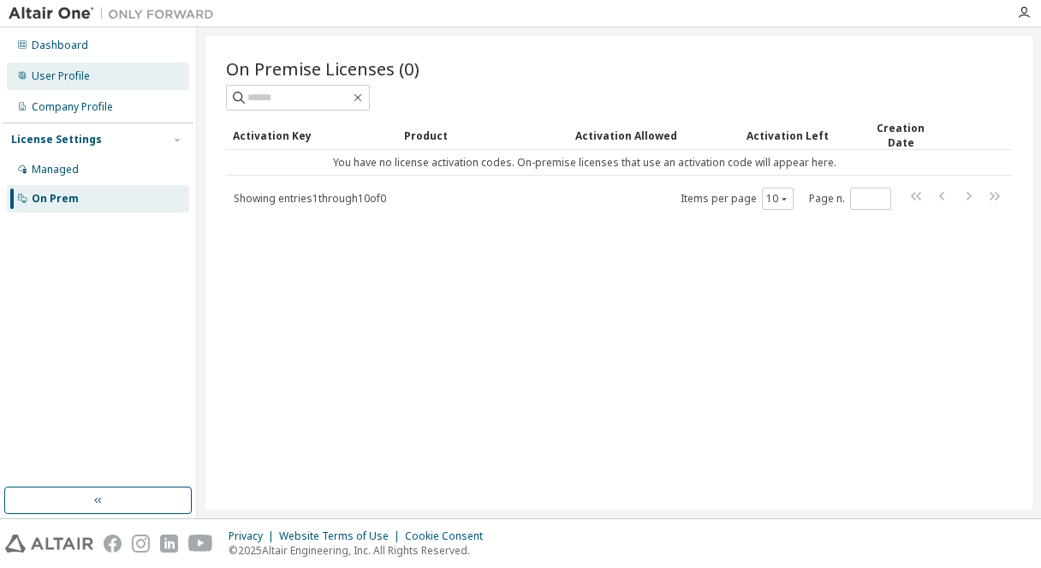
click at [98, 88] on div "User Profile" at bounding box center [98, 76] width 182 height 27
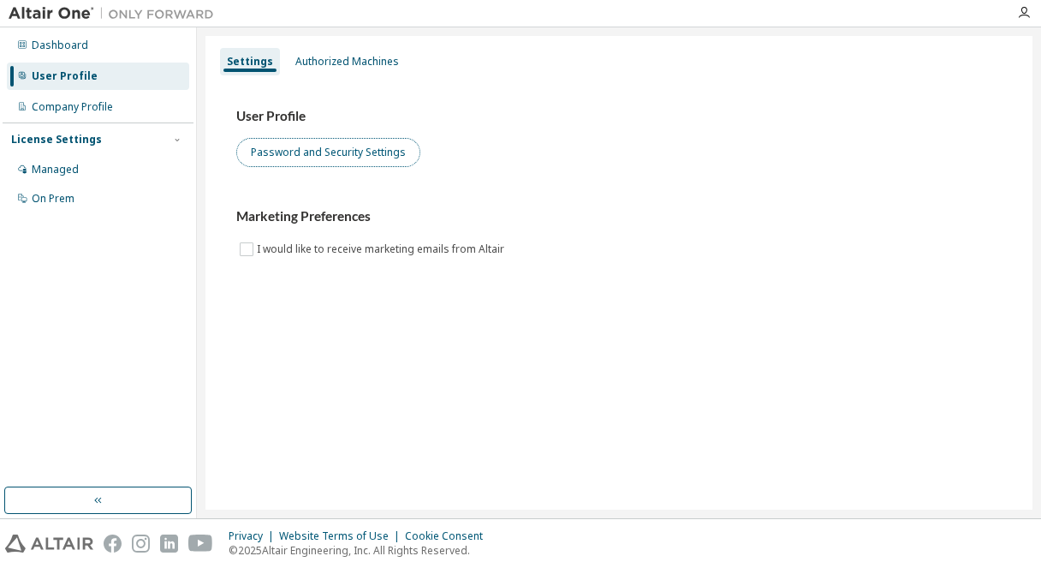
click at [286, 150] on button "Password and Security Settings" at bounding box center [328, 152] width 184 height 29
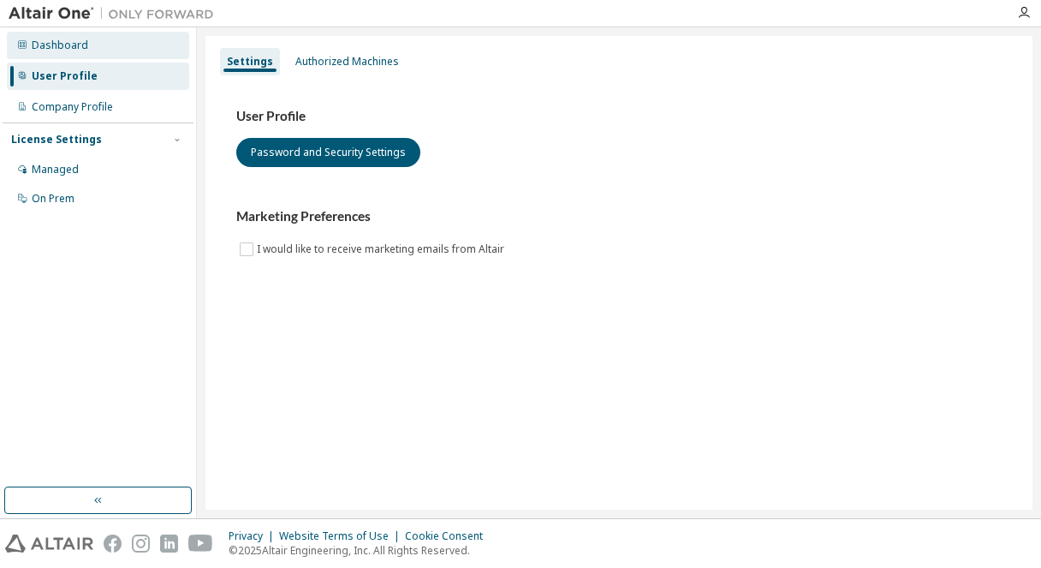
click at [68, 51] on div "Dashboard" at bounding box center [60, 46] width 57 height 14
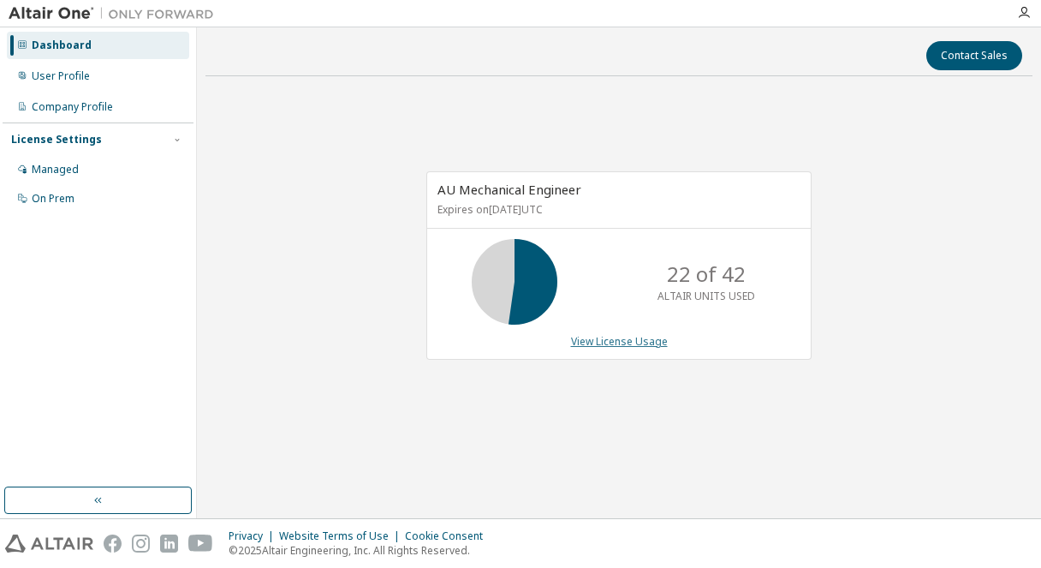
click at [641, 340] on link "View License Usage" at bounding box center [619, 341] width 97 height 15
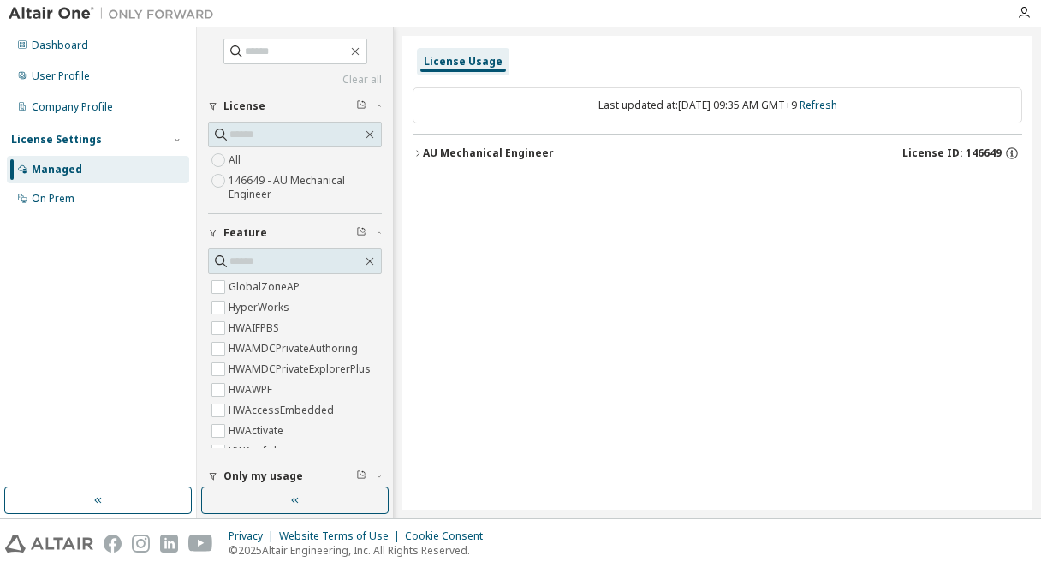
click at [534, 150] on div "AU Mechanical Engineer" at bounding box center [488, 153] width 131 height 14
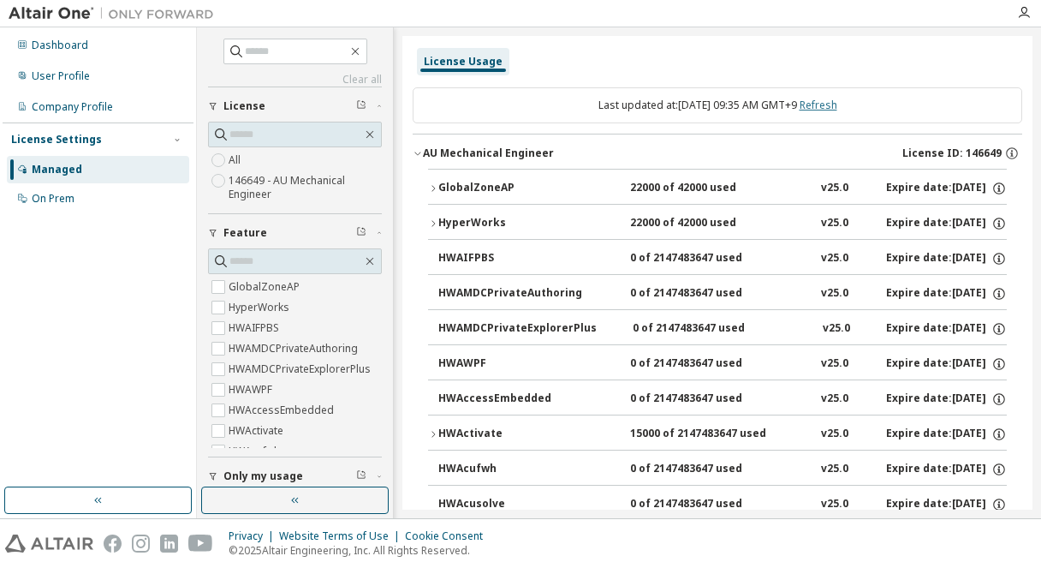
click at [829, 103] on link "Refresh" at bounding box center [819, 105] width 38 height 15
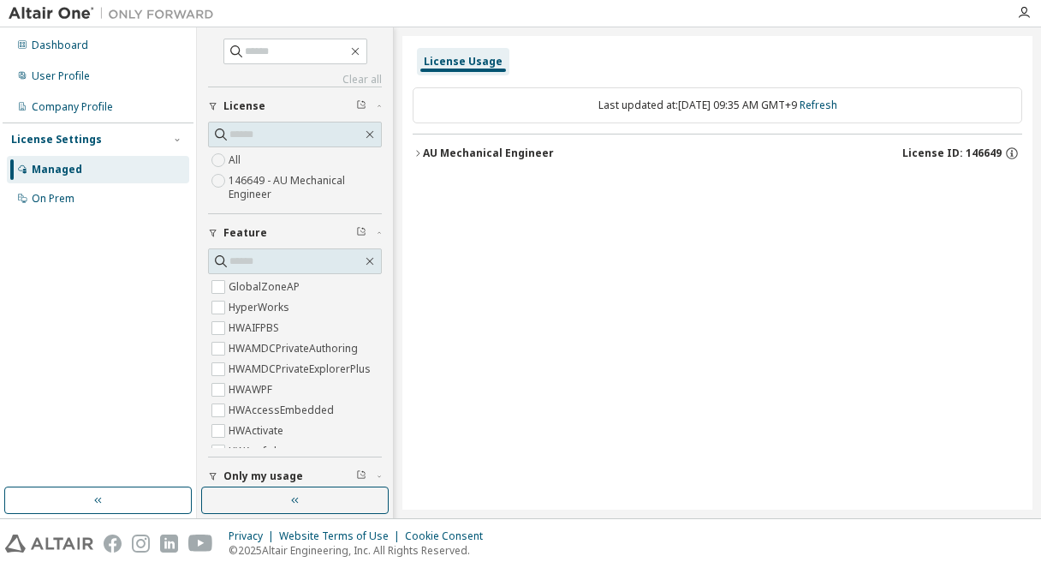
click at [444, 161] on button "AU Mechanical Engineer License ID: 146649" at bounding box center [718, 153] width 610 height 38
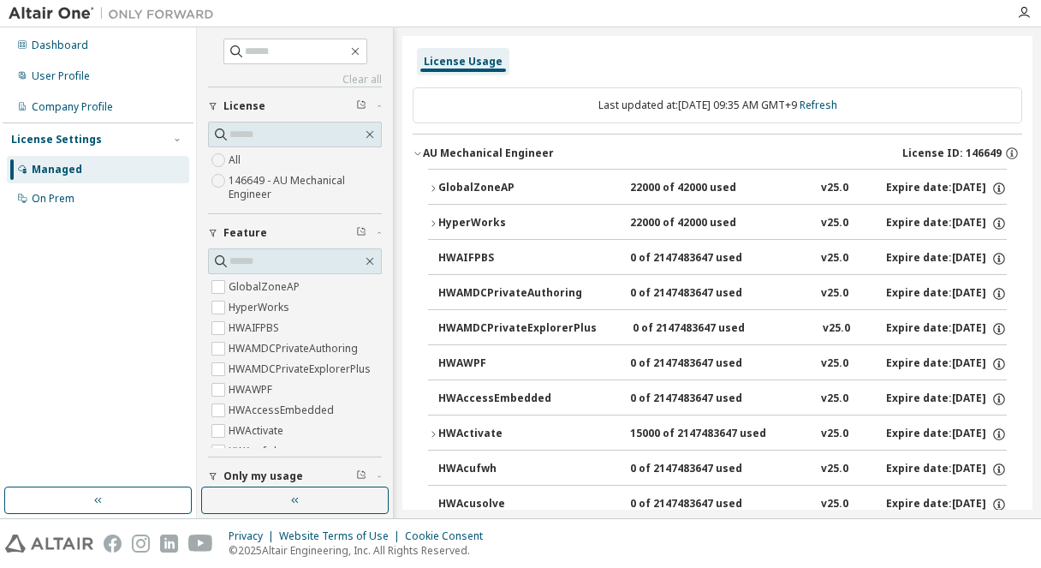
click at [425, 153] on div "AU Mechanical Engineer" at bounding box center [488, 153] width 131 height 14
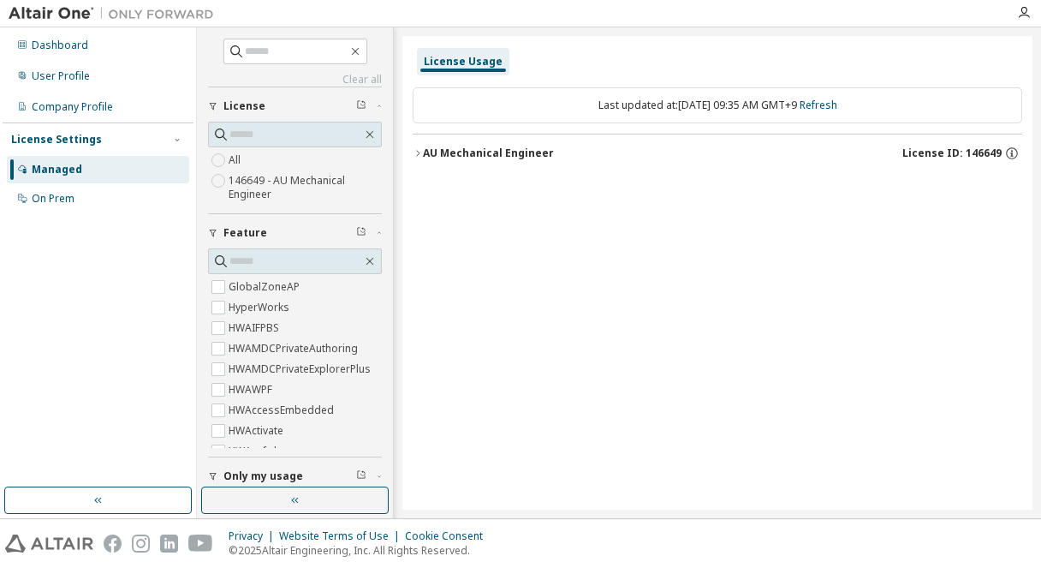
click at [426, 148] on div "AU Mechanical Engineer" at bounding box center [488, 153] width 131 height 14
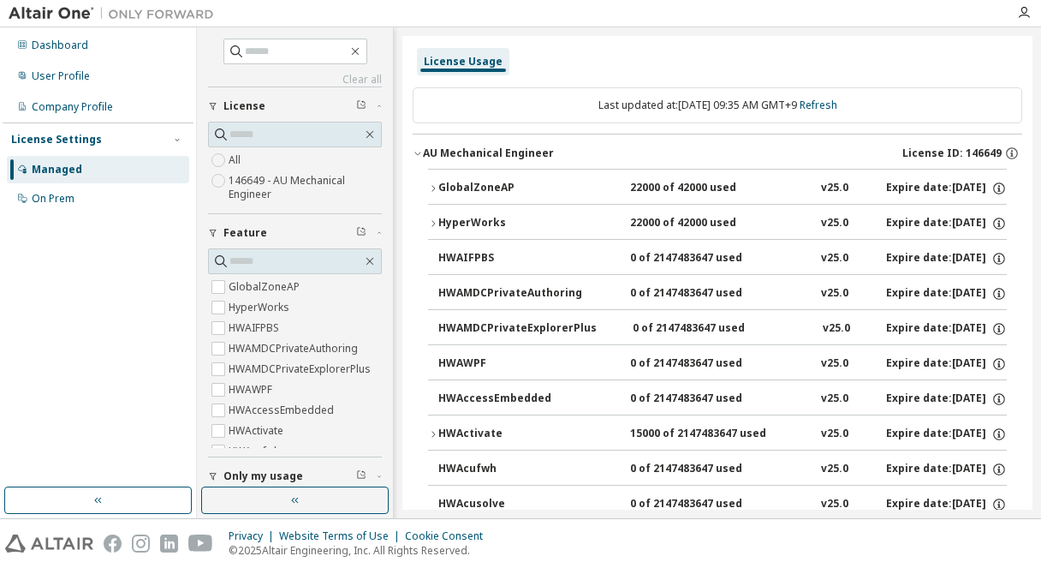
click at [433, 184] on icon "button" at bounding box center [433, 188] width 10 height 10
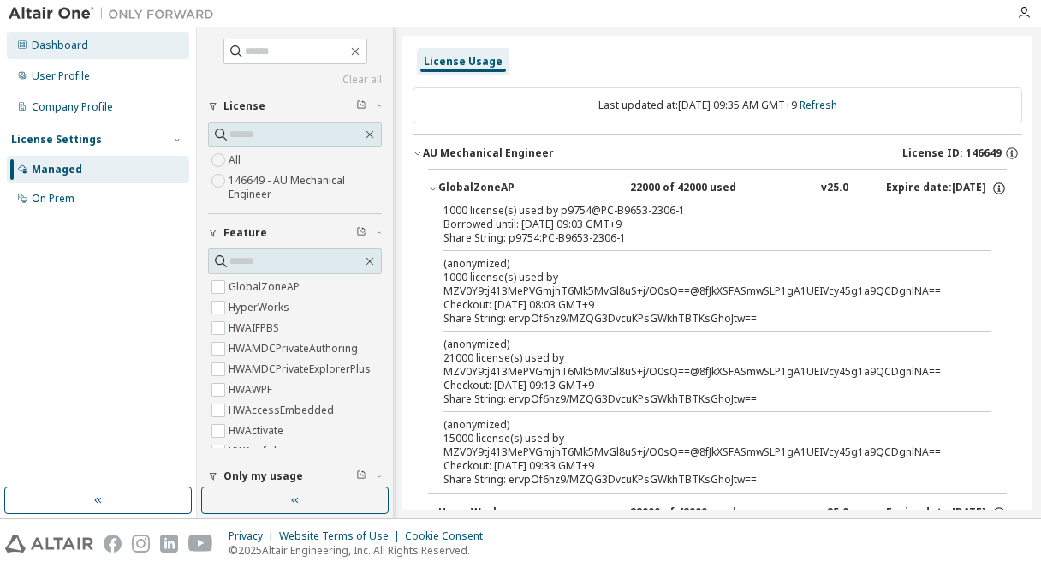
click at [46, 49] on div "Dashboard" at bounding box center [60, 46] width 57 height 14
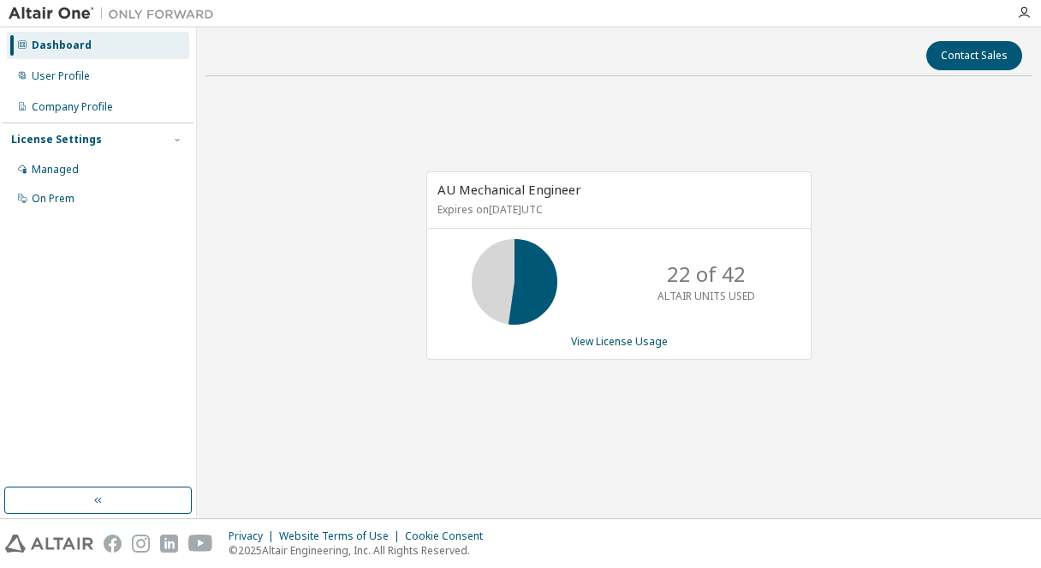
click at [771, 99] on div "AU Mechanical Engineer Expires on July 10, 2026 UTC 22 of 42 ALTAIR UNITS USED …" at bounding box center [619, 274] width 827 height 369
click at [600, 345] on link "View License Usage" at bounding box center [619, 341] width 97 height 15
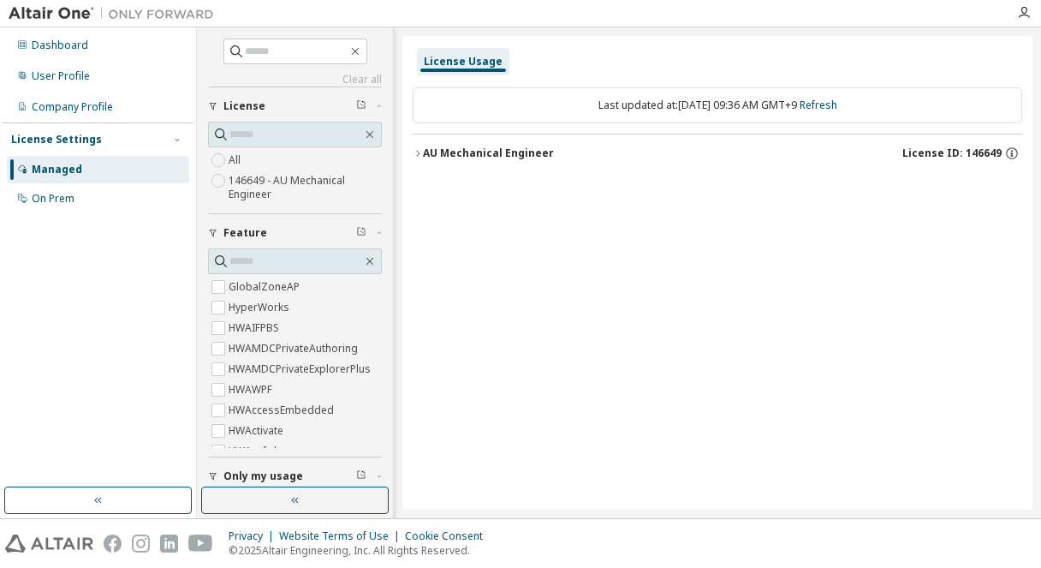
click at [426, 149] on div "AU Mechanical Engineer" at bounding box center [488, 153] width 131 height 14
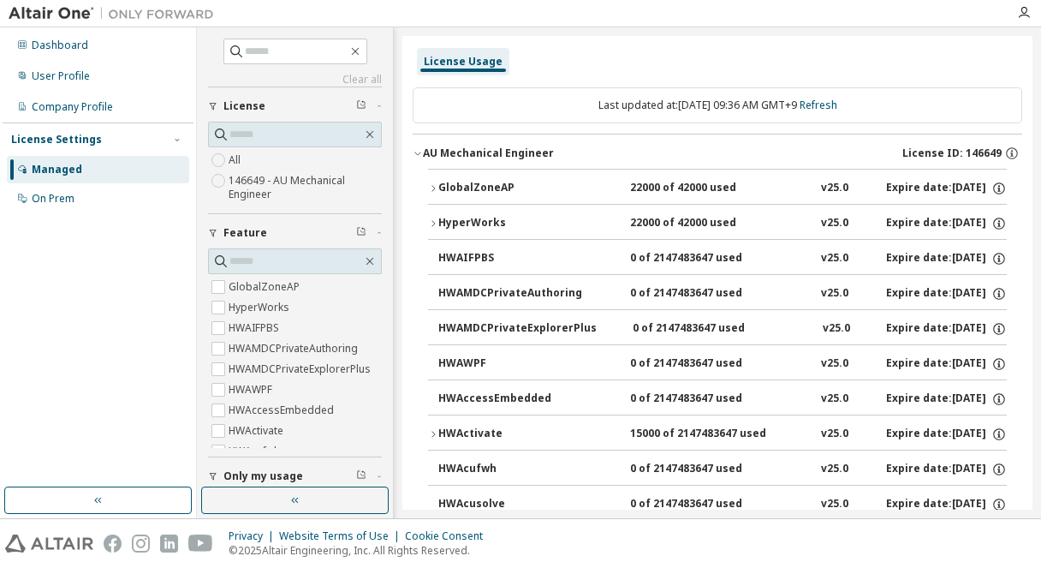
click at [420, 150] on icon "button" at bounding box center [418, 153] width 10 height 10
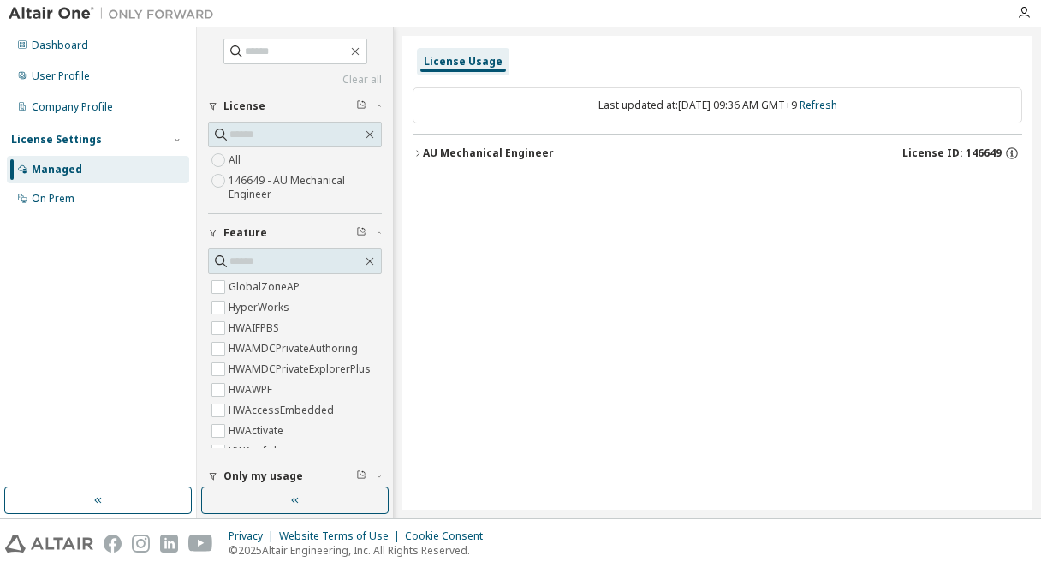
click at [420, 150] on icon "button" at bounding box center [418, 153] width 10 height 10
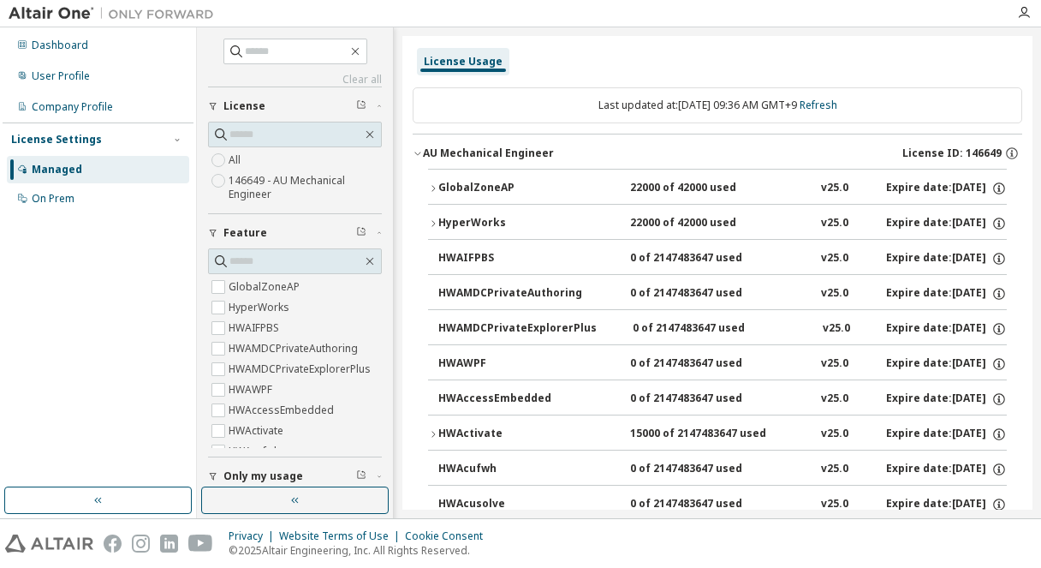
click at [429, 180] on button "GlobalZoneAP 22000 of 42000 used v25.0 Expire date: [DATE]" at bounding box center [717, 189] width 579 height 38
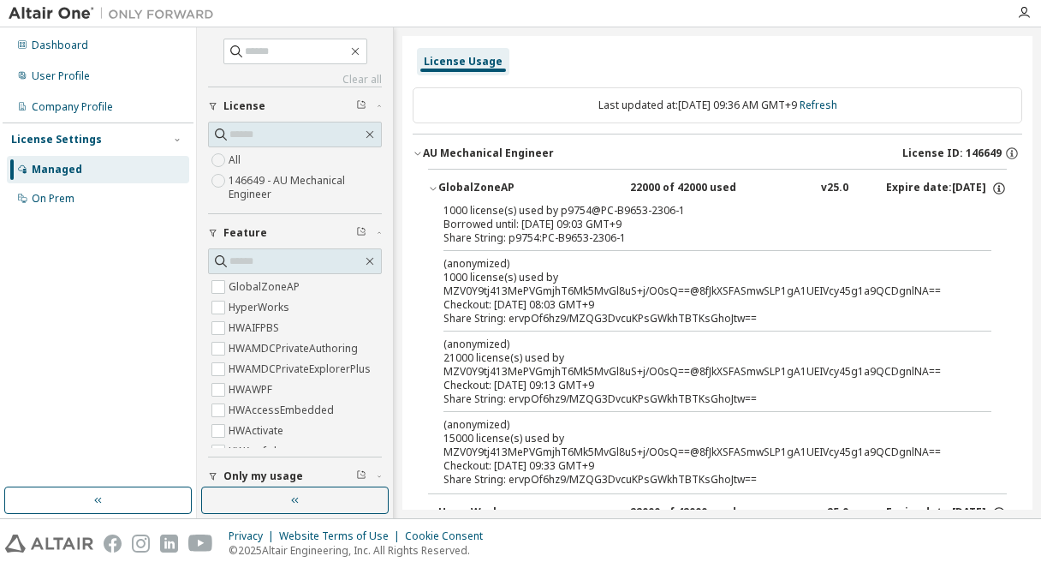
click at [76, 59] on div "Dashboard User Profile Company Profile License Settings Managed On Prem" at bounding box center [98, 122] width 191 height 184
click at [70, 49] on div "Dashboard" at bounding box center [60, 46] width 57 height 14
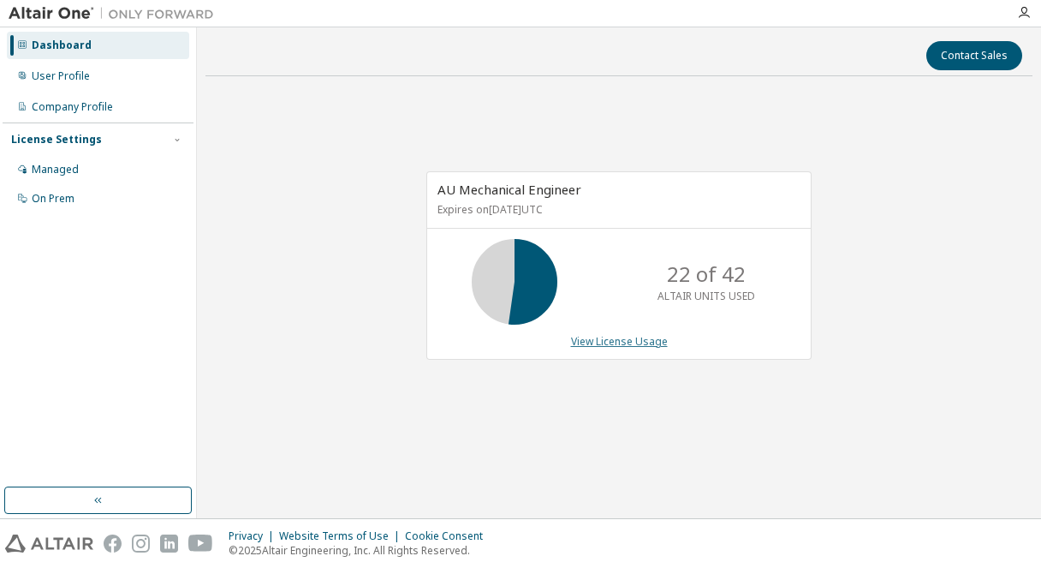
click at [629, 343] on link "View License Usage" at bounding box center [619, 341] width 97 height 15
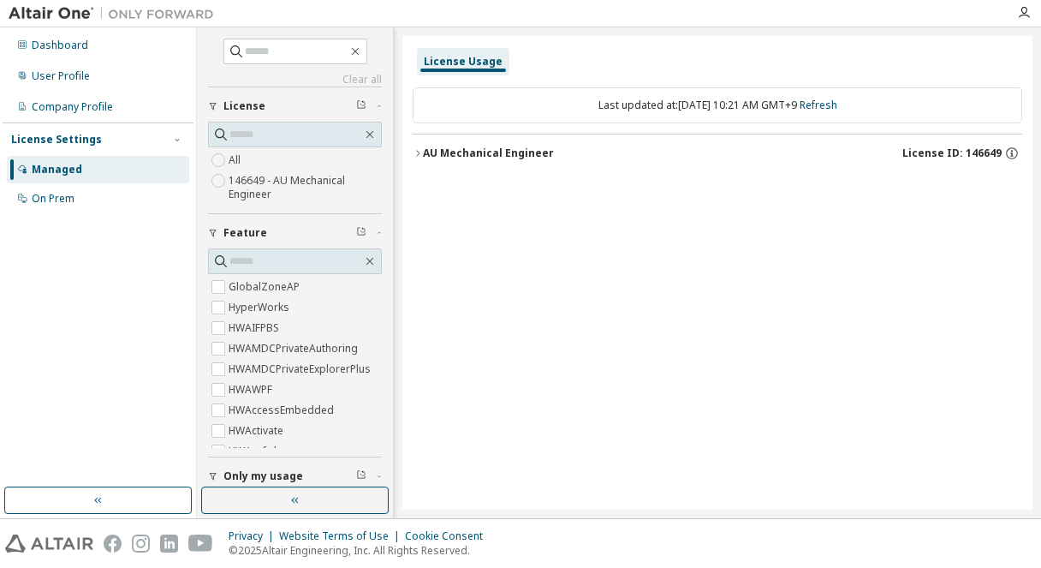
click at [544, 147] on div "AU Mechanical Engineer" at bounding box center [488, 153] width 131 height 14
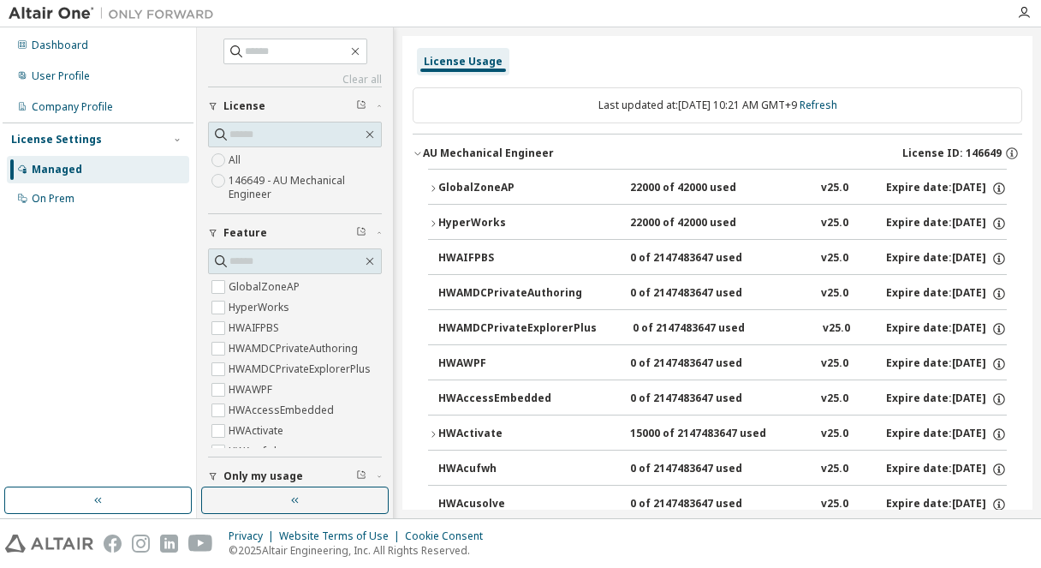
click at [474, 188] on div "GlobalZoneAP" at bounding box center [515, 188] width 154 height 15
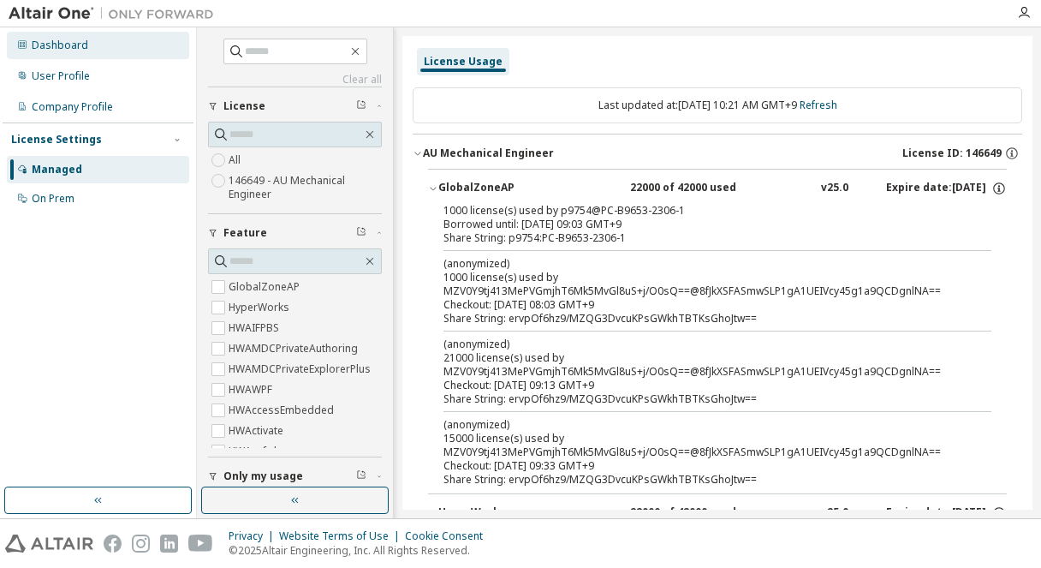
click at [100, 39] on div "Dashboard" at bounding box center [98, 45] width 182 height 27
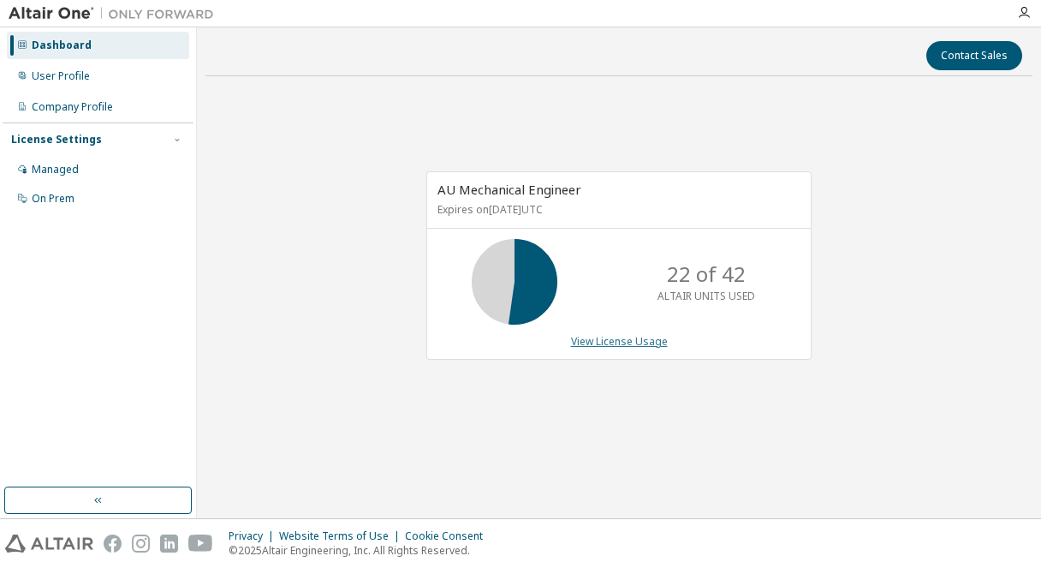
click at [623, 347] on link "View License Usage" at bounding box center [619, 341] width 97 height 15
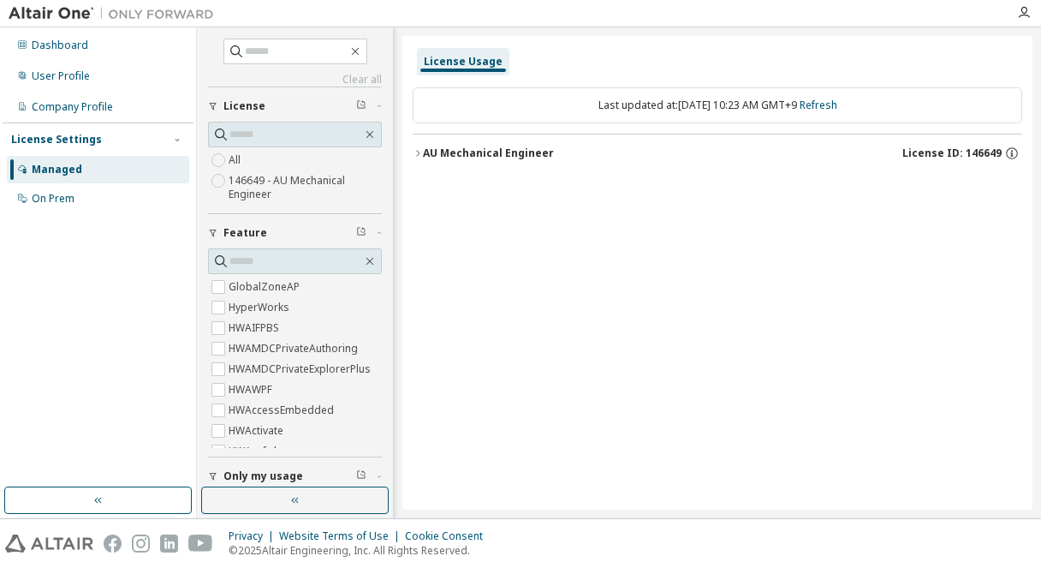
click at [456, 154] on div "AU Mechanical Engineer" at bounding box center [488, 153] width 131 height 14
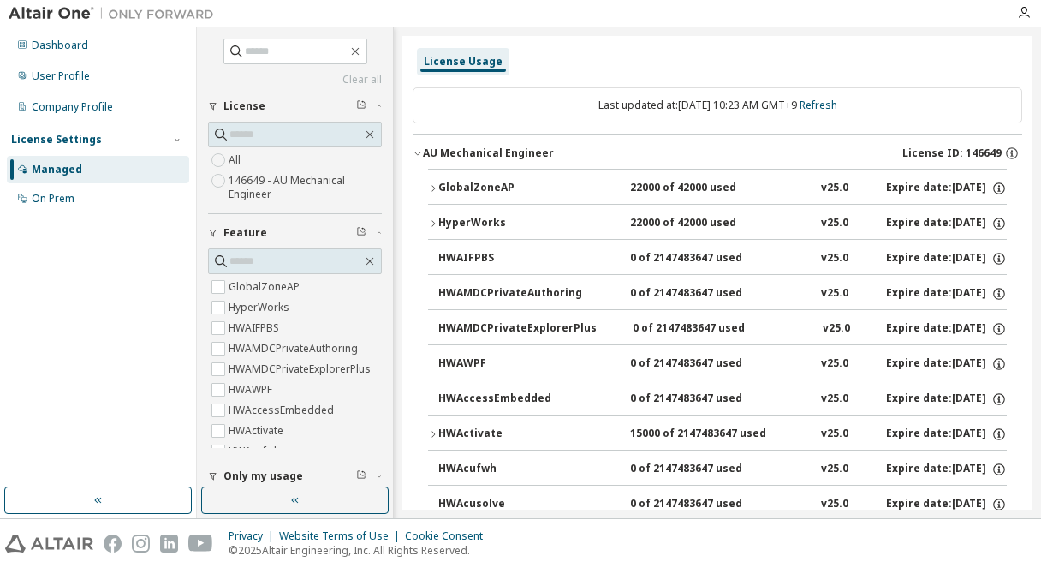
click at [452, 179] on button "GlobalZoneAP 22000 of 42000 used v25.0 Expire date: [DATE]" at bounding box center [717, 189] width 579 height 38
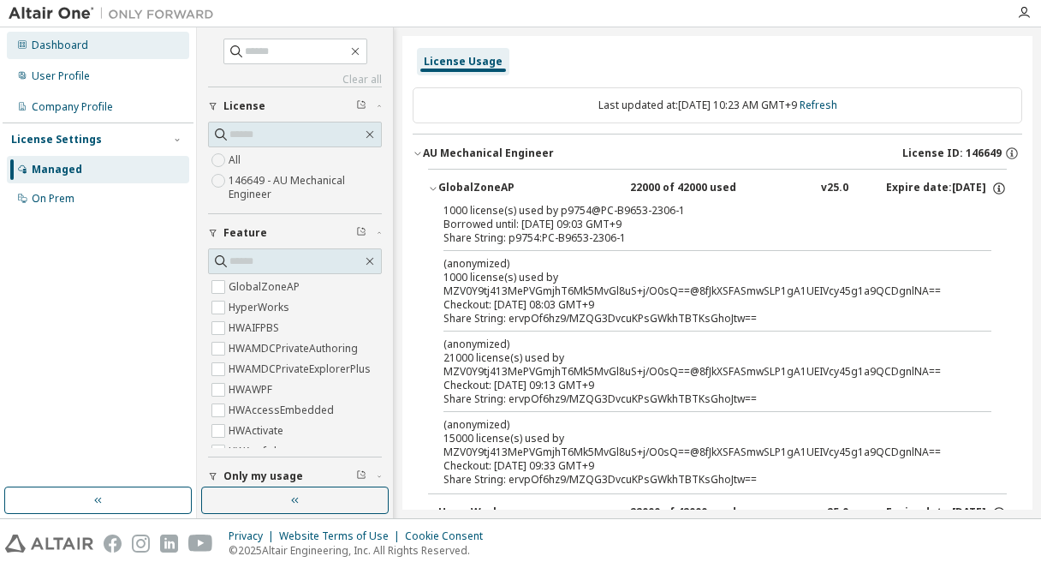
click at [106, 51] on div "Dashboard" at bounding box center [98, 45] width 182 height 27
